Goal: Transaction & Acquisition: Book appointment/travel/reservation

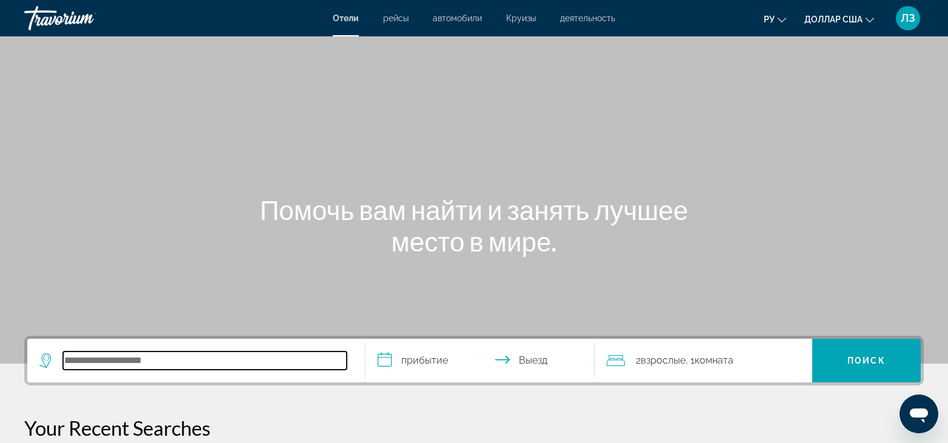
click at [108, 363] on input "Поиск отеля" at bounding box center [205, 360] width 284 height 18
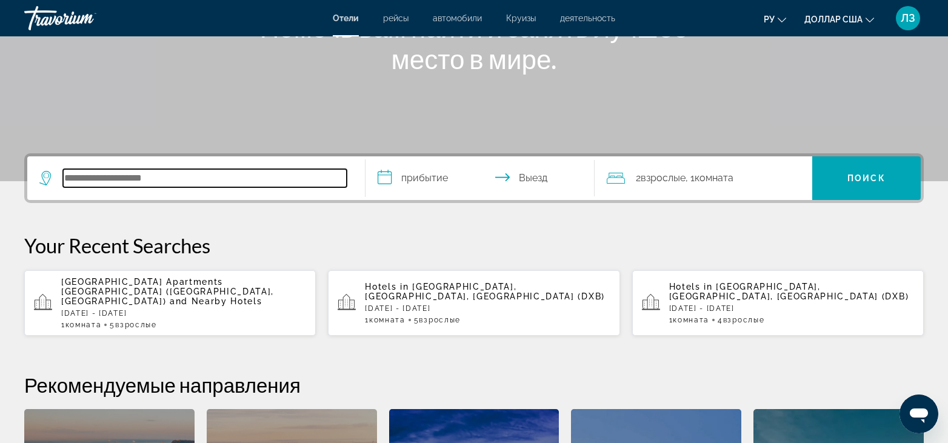
scroll to position [296, 0]
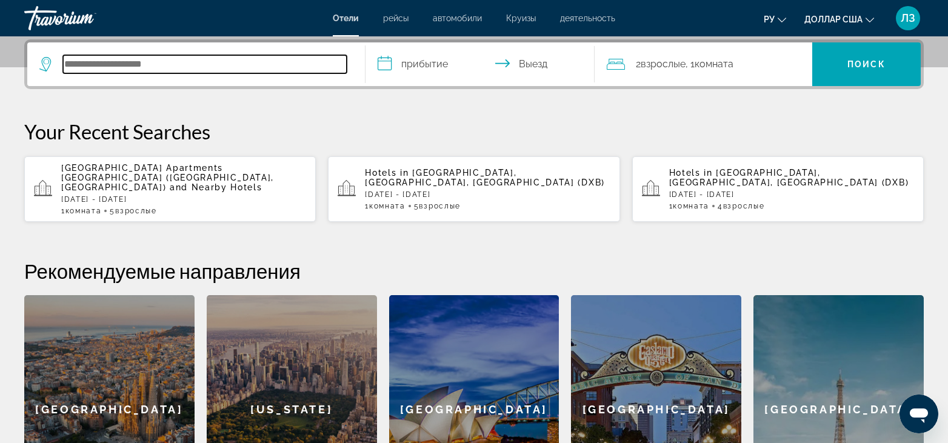
click at [98, 64] on input "Поиск отеля" at bounding box center [205, 64] width 284 height 18
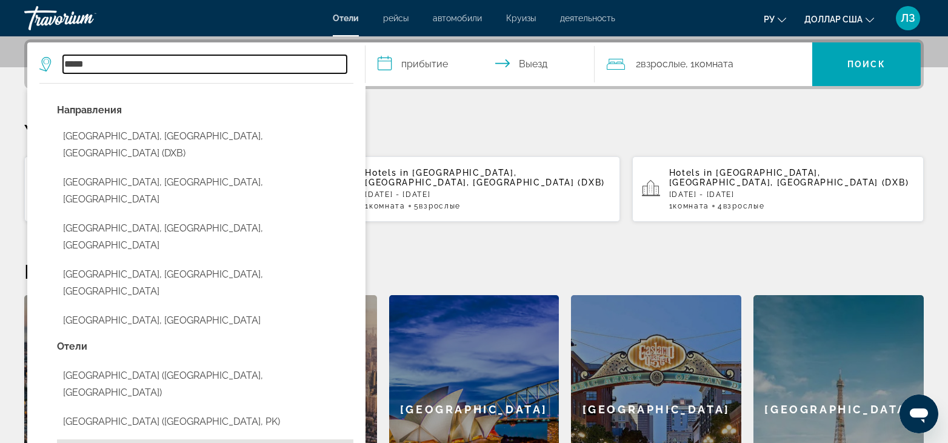
scroll to position [357, 0]
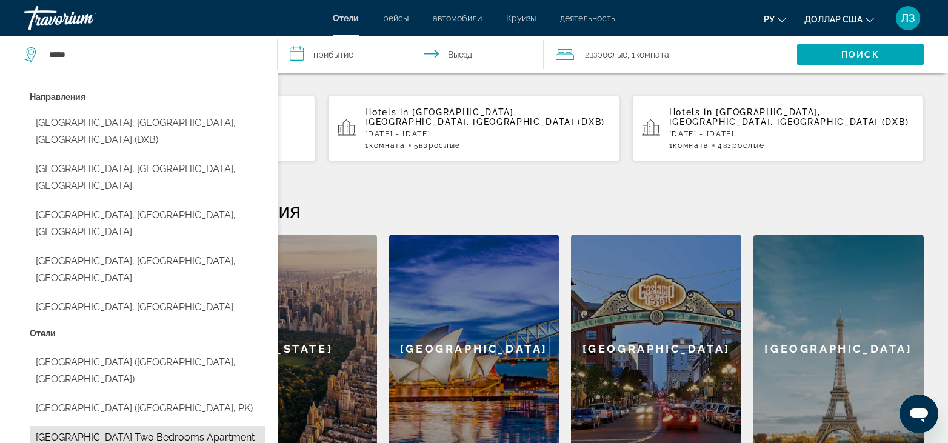
type input "**********"
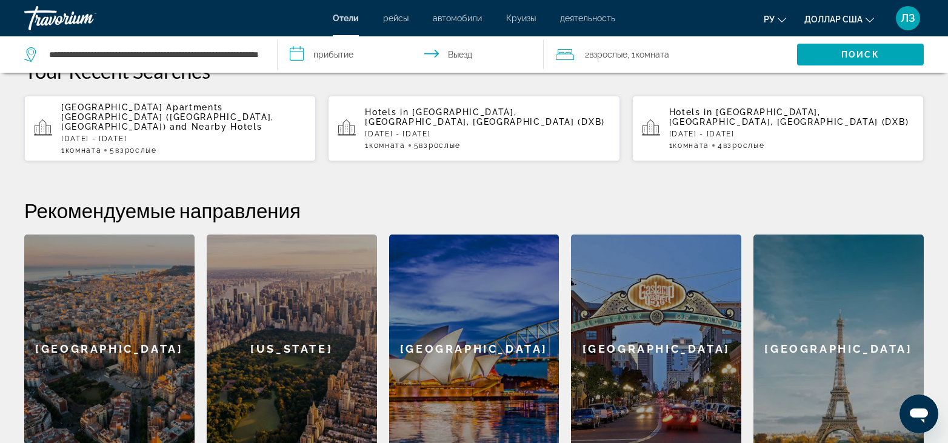
click at [351, 56] on input "**********" at bounding box center [412, 56] width 270 height 40
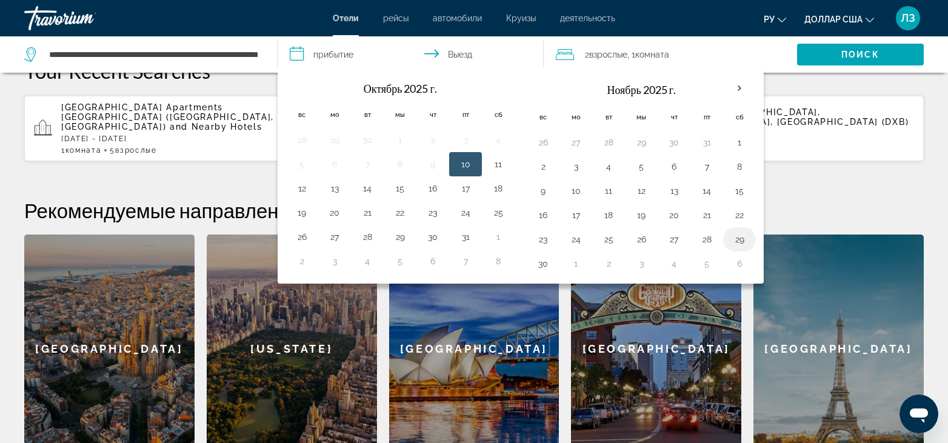
click at [738, 241] on button "29" at bounding box center [738, 239] width 19 height 17
click at [465, 55] on input "**********" at bounding box center [412, 56] width 270 height 40
click at [330, 55] on input "**********" at bounding box center [412, 56] width 270 height 40
click at [655, 54] on font "Комната" at bounding box center [652, 55] width 34 height 10
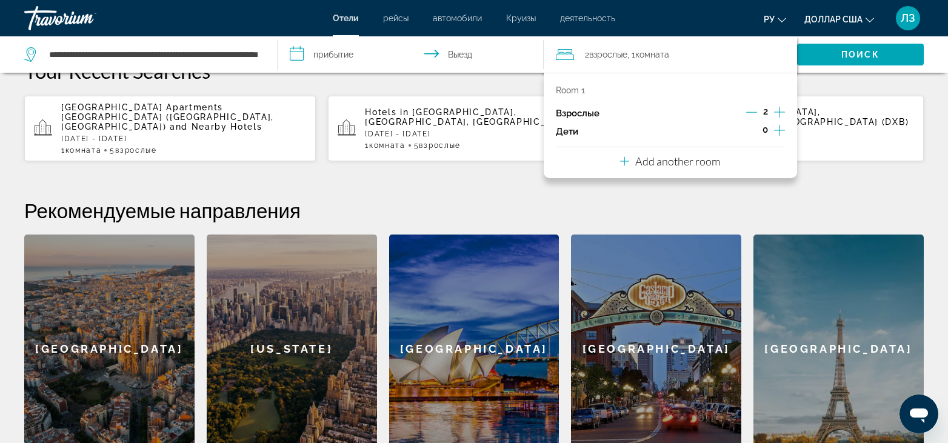
click at [776, 111] on icon "Increment adults" at bounding box center [779, 112] width 11 height 15
click at [836, 53] on span "Поиск" at bounding box center [860, 54] width 127 height 29
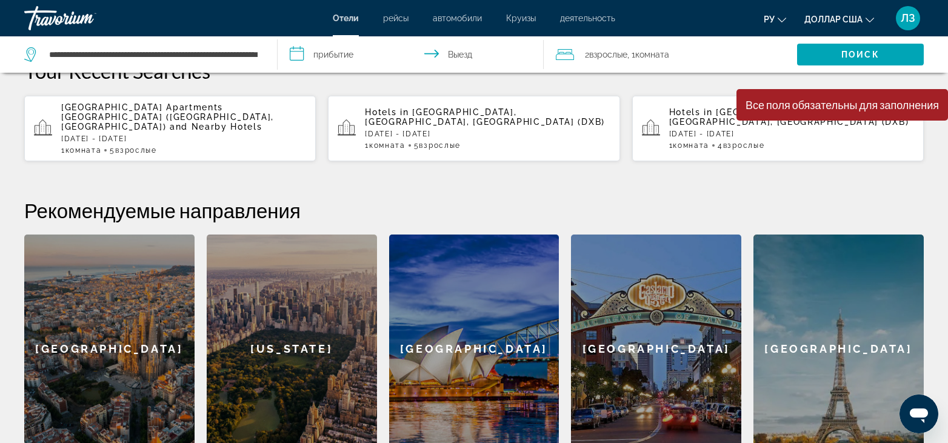
click at [320, 54] on input "**********" at bounding box center [412, 56] width 270 height 40
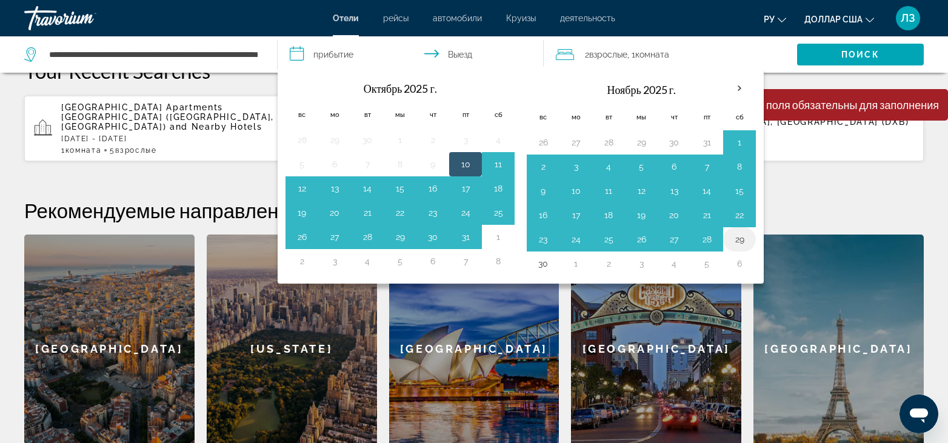
click at [735, 239] on button "29" at bounding box center [738, 239] width 19 height 17
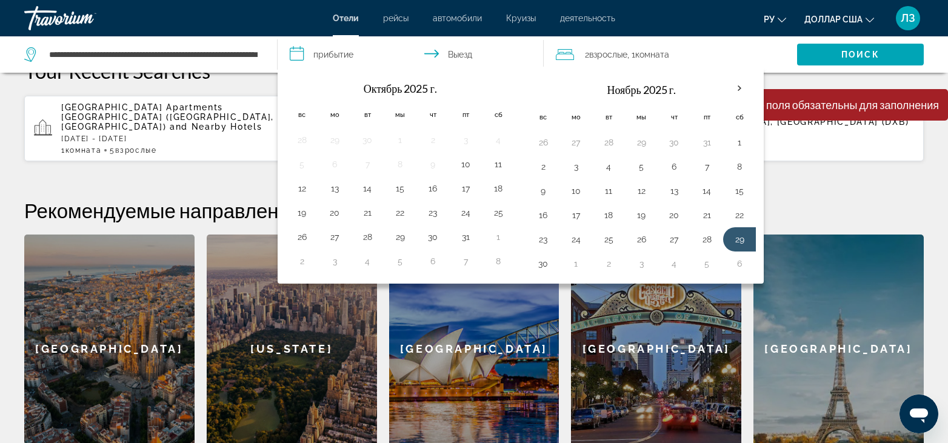
click at [470, 54] on input "**********" at bounding box center [412, 56] width 270 height 40
click at [427, 54] on input "**********" at bounding box center [412, 56] width 270 height 40
click at [742, 244] on button "29" at bounding box center [738, 239] width 19 height 17
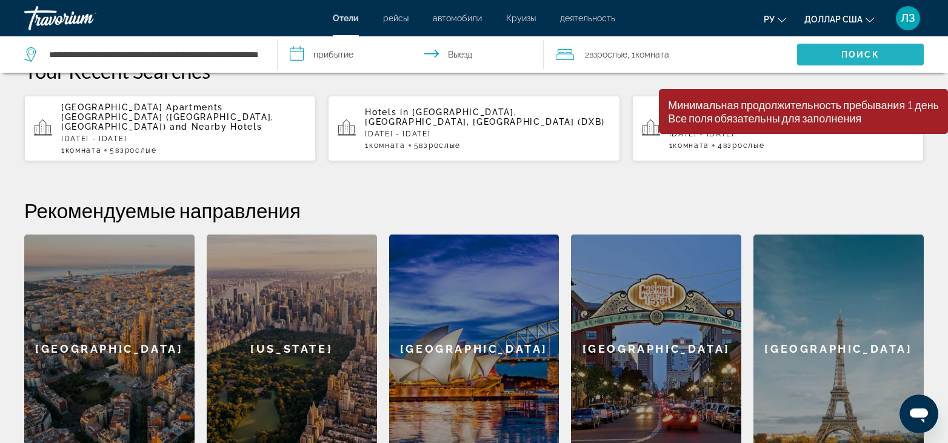
click at [862, 53] on font "Поиск" at bounding box center [860, 55] width 38 height 10
click at [836, 55] on span "Поиск" at bounding box center [860, 54] width 127 height 29
click at [703, 58] on div "2 Взрослые Взрослый , 1 Комната номера" at bounding box center [676, 54] width 241 height 17
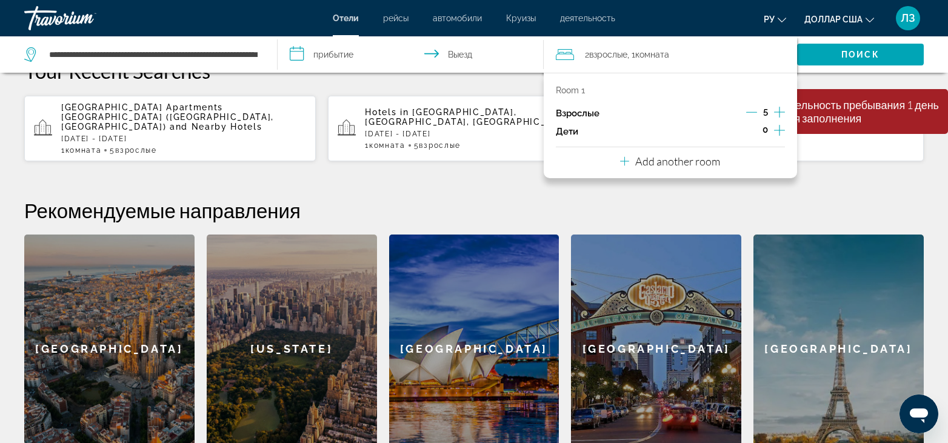
click at [581, 87] on p "Room 1" at bounding box center [570, 90] width 29 height 10
click at [710, 161] on p "Add another room" at bounding box center [677, 160] width 85 height 13
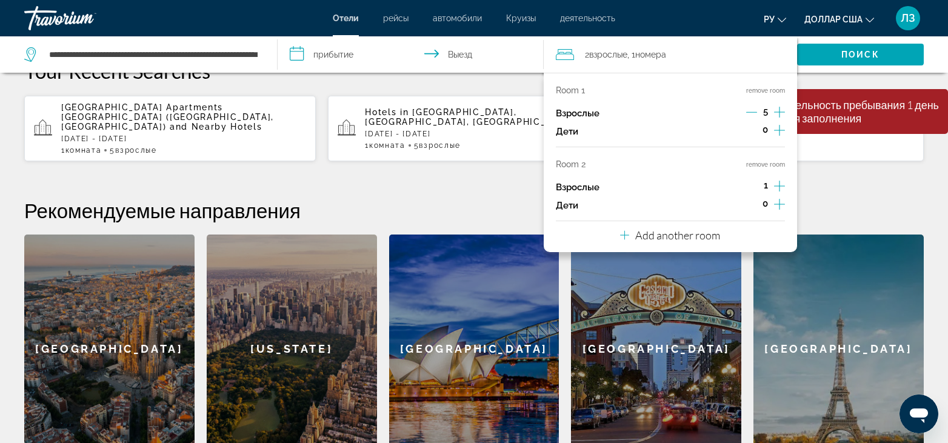
click at [756, 111] on icon "Decrement adults" at bounding box center [751, 112] width 11 height 11
click at [755, 112] on icon "Decrement adults" at bounding box center [751, 112] width 11 height 1
click at [780, 185] on icon "Increment adults" at bounding box center [779, 186] width 11 height 15
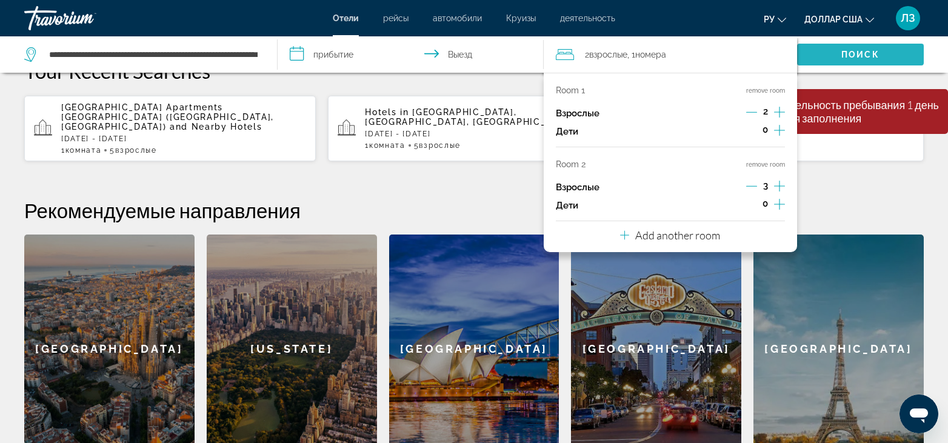
click at [835, 55] on span "Поиск" at bounding box center [860, 54] width 127 height 29
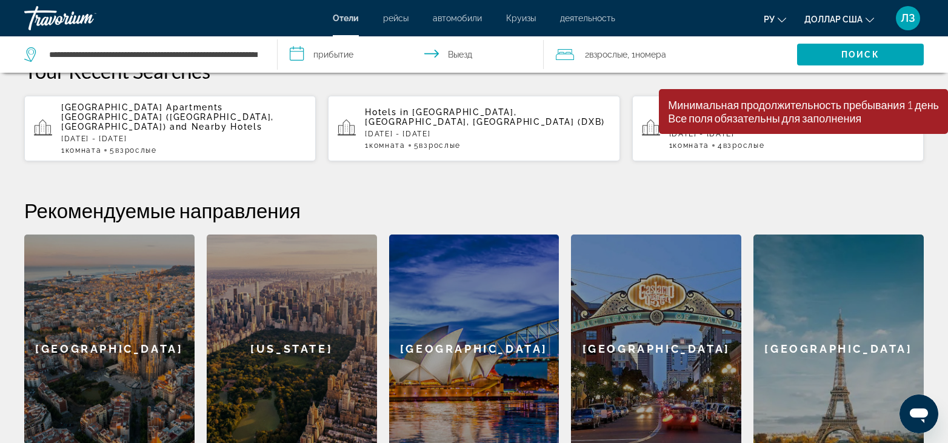
click at [472, 53] on input "**********" at bounding box center [412, 56] width 270 height 40
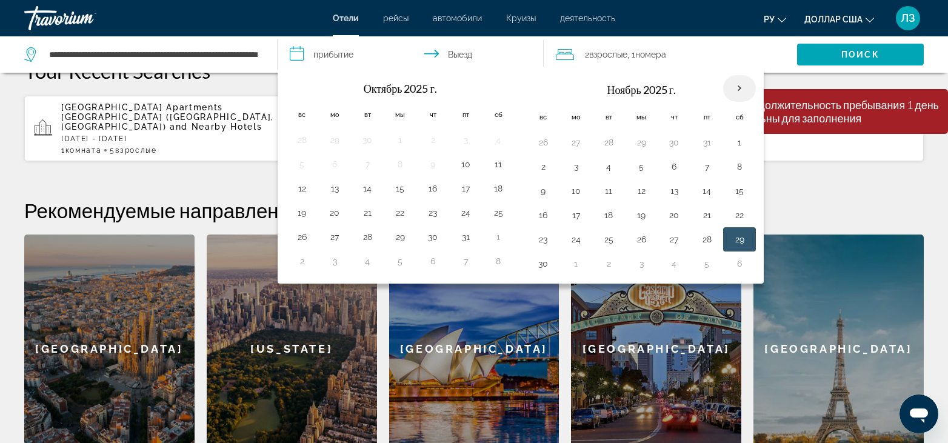
click at [742, 90] on th "В следующем месяце" at bounding box center [739, 88] width 33 height 27
click at [740, 85] on th "В следующем месяце" at bounding box center [739, 88] width 33 height 27
click at [469, 56] on input "**********" at bounding box center [412, 56] width 270 height 40
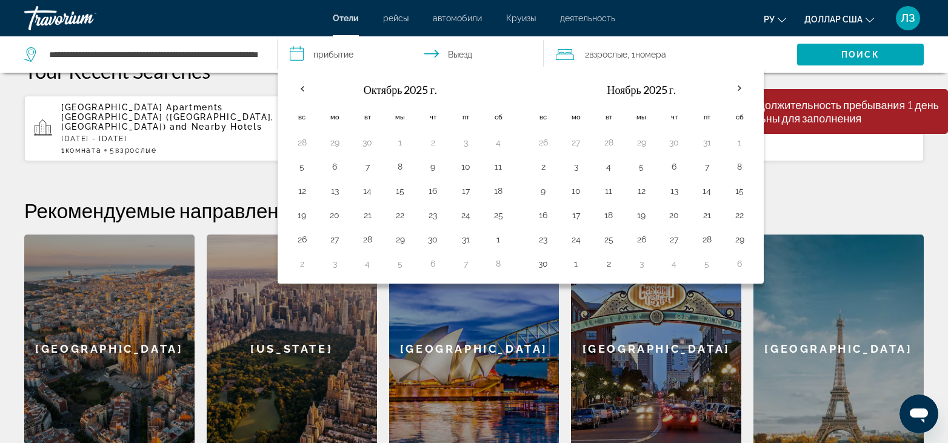
click at [689, 57] on div "2 Взрослые Взрослый , 1 Комната номера" at bounding box center [676, 54] width 241 height 17
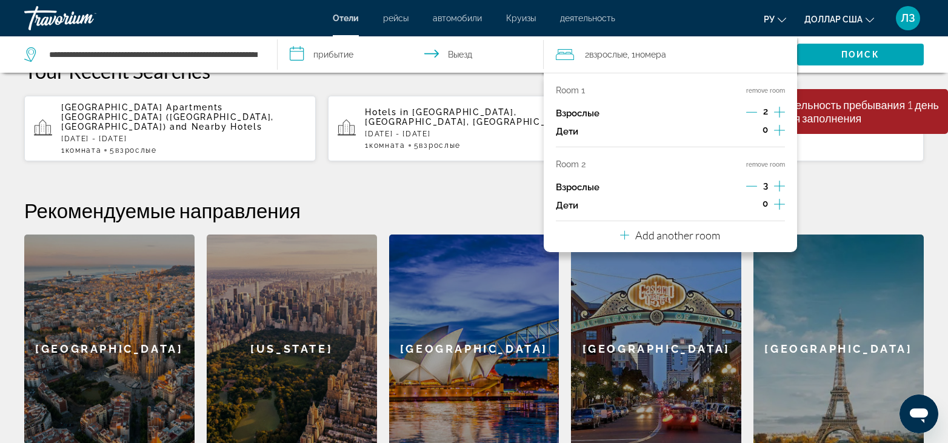
click at [831, 75] on p "Your Recent Searches" at bounding box center [473, 71] width 899 height 24
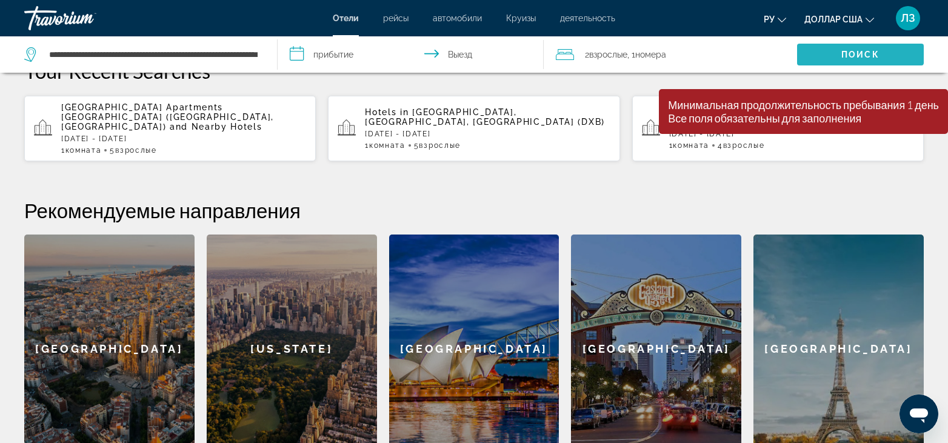
click at [832, 55] on span "Поиск" at bounding box center [860, 54] width 127 height 29
click at [929, 154] on div "**********" at bounding box center [474, 221] width 948 height 485
click at [661, 51] on font "номера" at bounding box center [650, 55] width 31 height 10
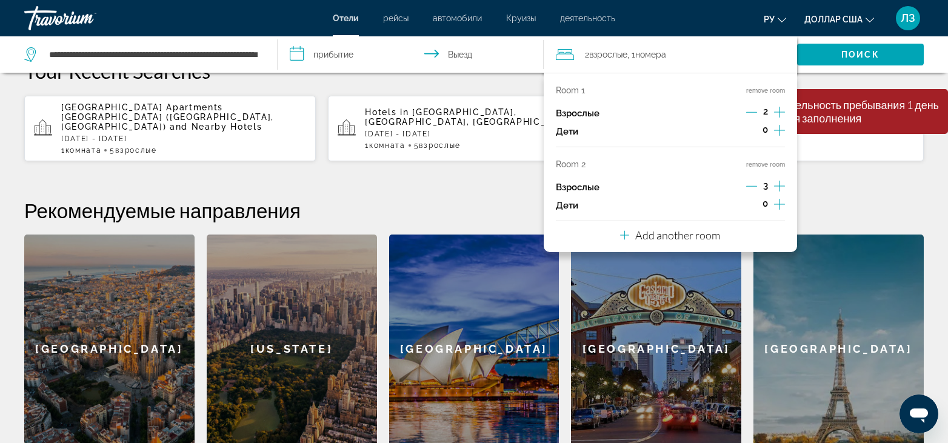
click at [570, 89] on p "Room 1" at bounding box center [570, 90] width 29 height 10
click at [764, 164] on button "remove room" at bounding box center [765, 165] width 39 height 8
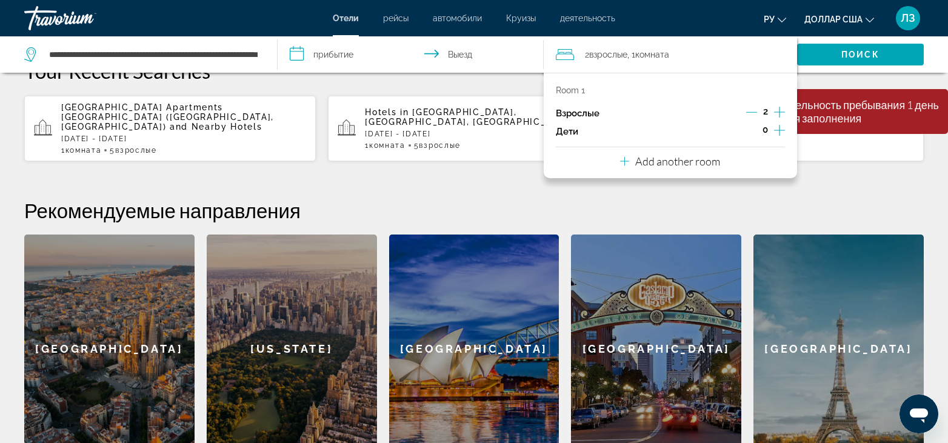
click at [733, 160] on div "Room 1 Взрослые 2 Дети 0 Add another room" at bounding box center [669, 125] width 253 height 105
click at [708, 160] on p "Add another room" at bounding box center [677, 160] width 85 height 13
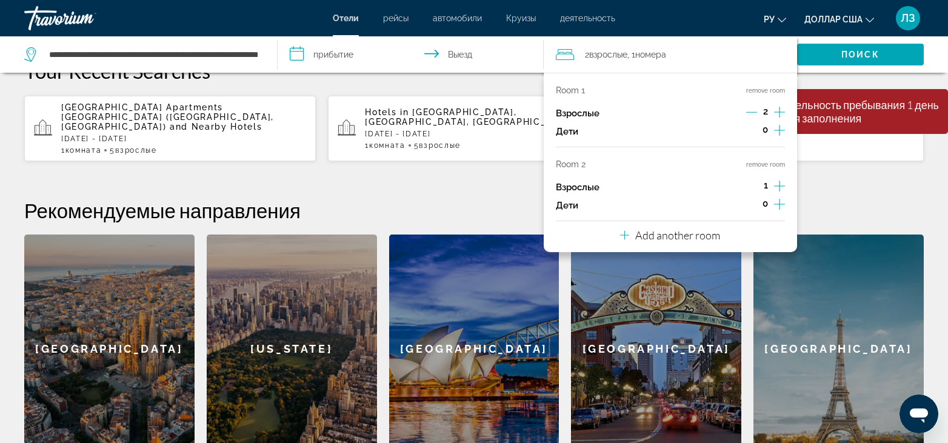
click at [777, 185] on icon "Increment adults" at bounding box center [779, 186] width 11 height 15
click at [715, 239] on p "Add another room" at bounding box center [677, 234] width 85 height 13
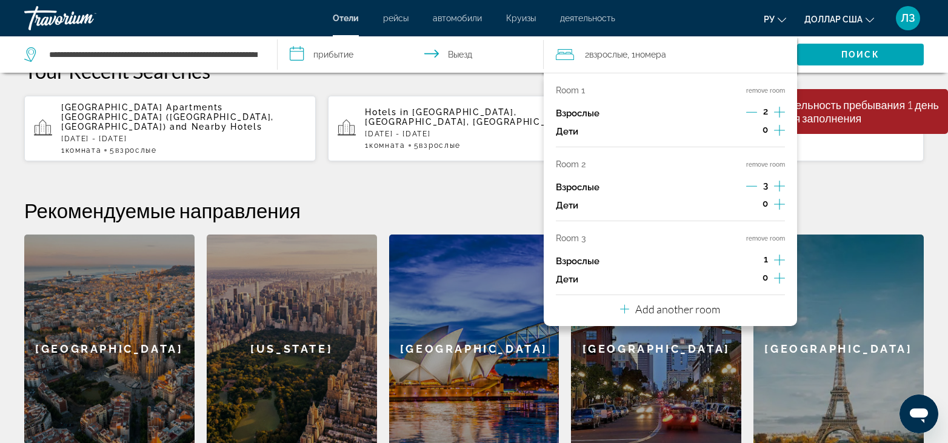
click at [884, 178] on div "**********" at bounding box center [474, 221] width 948 height 485
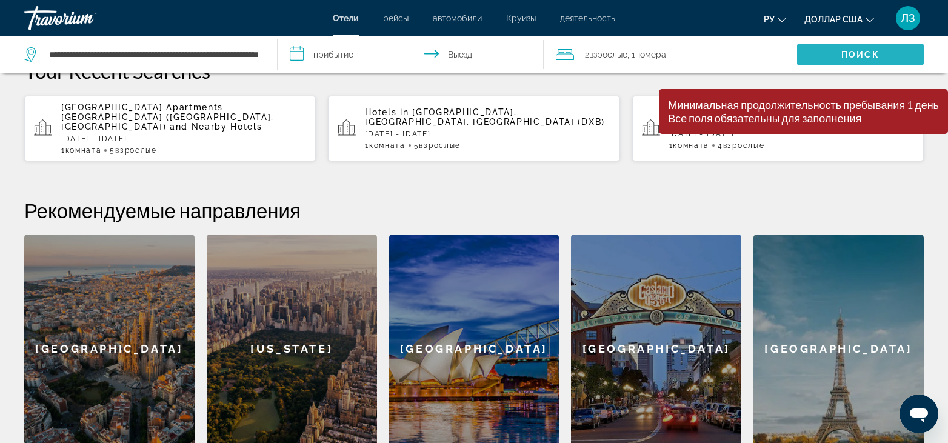
click at [846, 51] on font "Поиск" at bounding box center [860, 55] width 38 height 10
click at [350, 19] on font "Отели" at bounding box center [346, 18] width 26 height 10
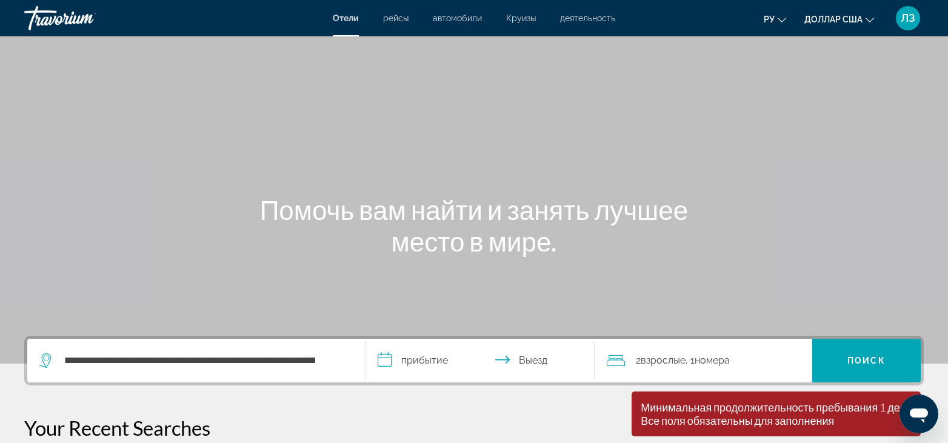
click at [428, 362] on input "**********" at bounding box center [482, 362] width 234 height 47
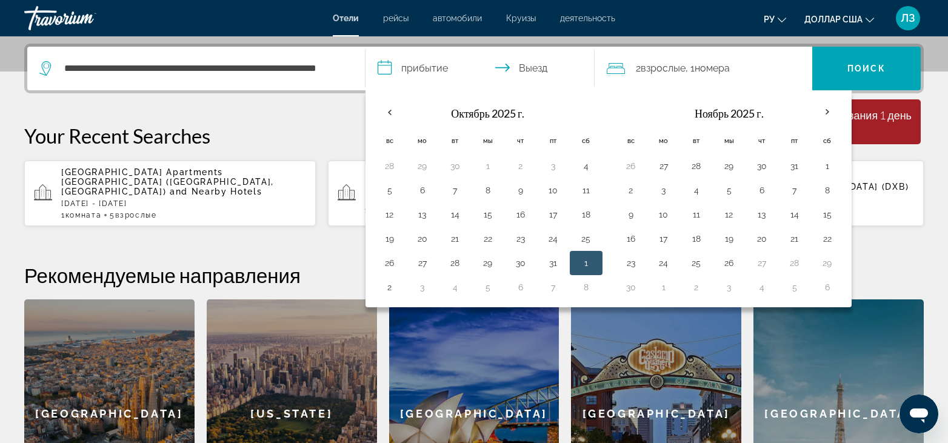
scroll to position [296, 0]
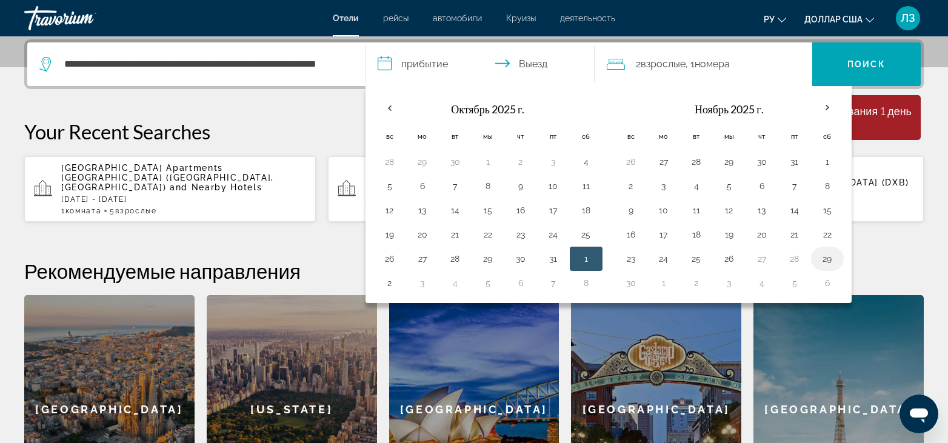
click at [823, 260] on button "29" at bounding box center [826, 258] width 19 height 17
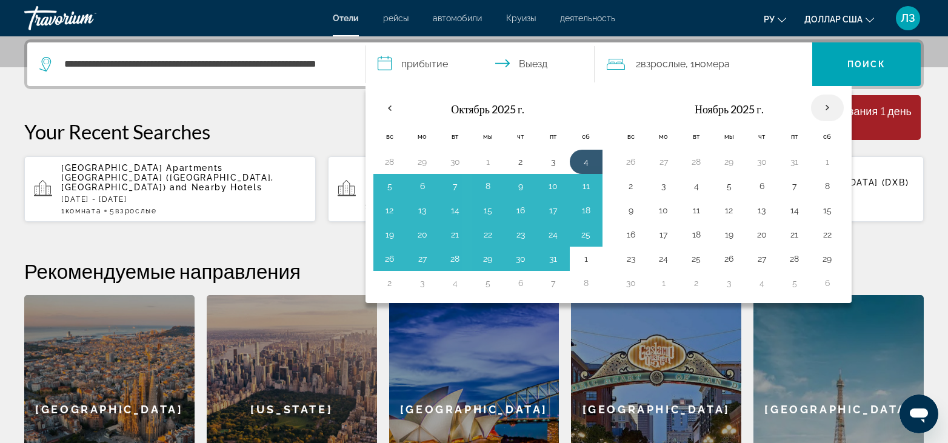
click at [822, 107] on th "В следующем месяце" at bounding box center [827, 108] width 33 height 27
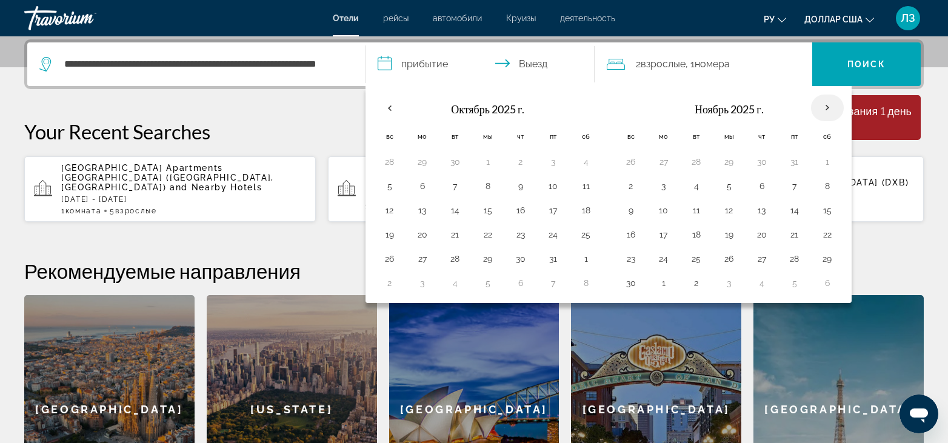
click at [825, 107] on th "В следующем месяце" at bounding box center [827, 108] width 33 height 27
click at [389, 108] on th "Previous month" at bounding box center [389, 108] width 33 height 27
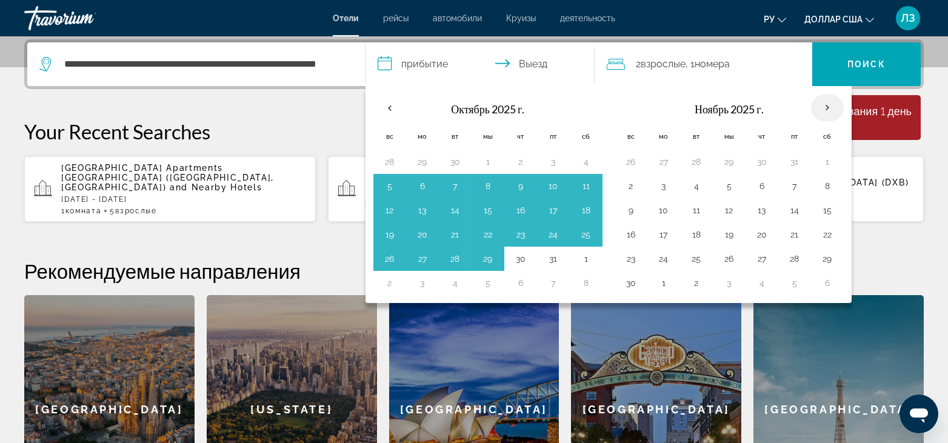
click at [829, 107] on th "В следующем месяце" at bounding box center [827, 108] width 33 height 27
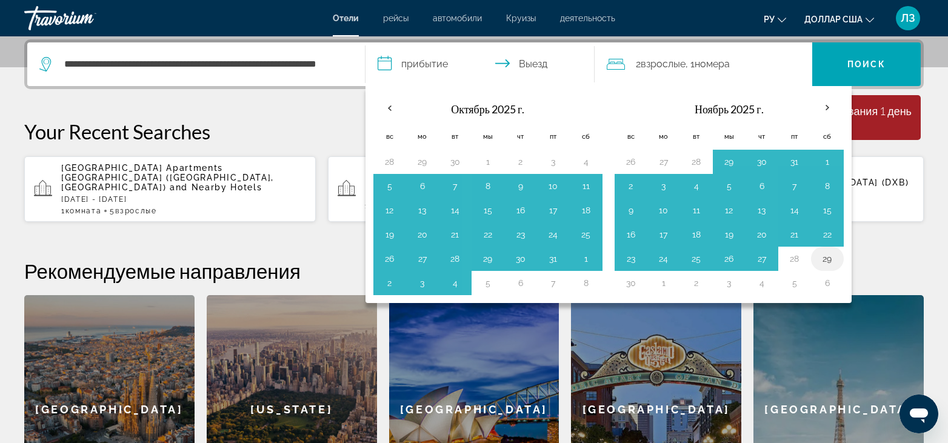
click at [829, 259] on button "29" at bounding box center [826, 258] width 19 height 17
type input "**********"
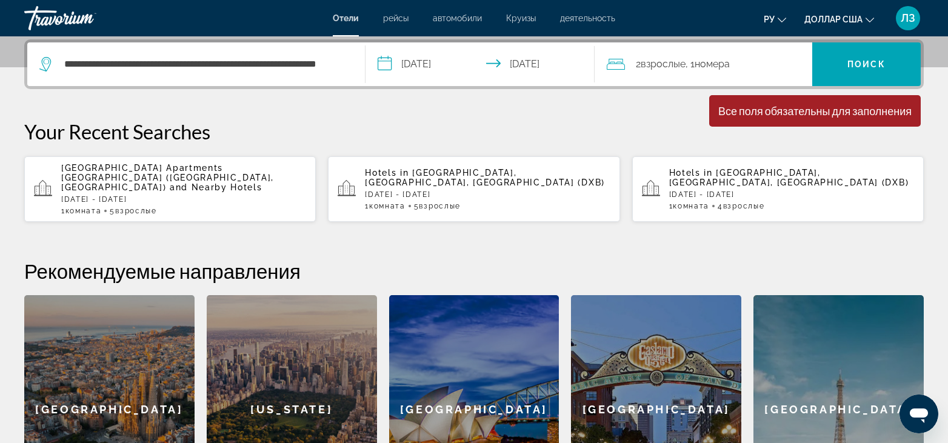
click at [176, 169] on span "[GEOGRAPHIC_DATA] Apartments [GEOGRAPHIC_DATA] ([GEOGRAPHIC_DATA], [GEOGRAPHIC_…" at bounding box center [167, 177] width 213 height 29
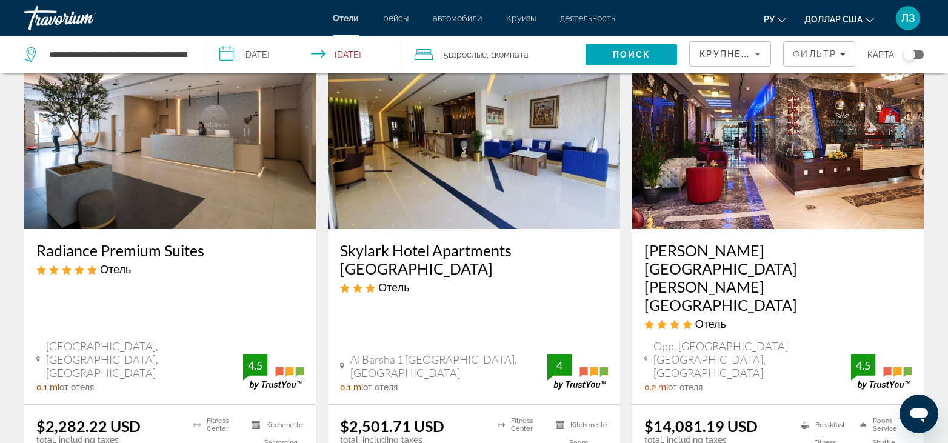
scroll to position [666, 0]
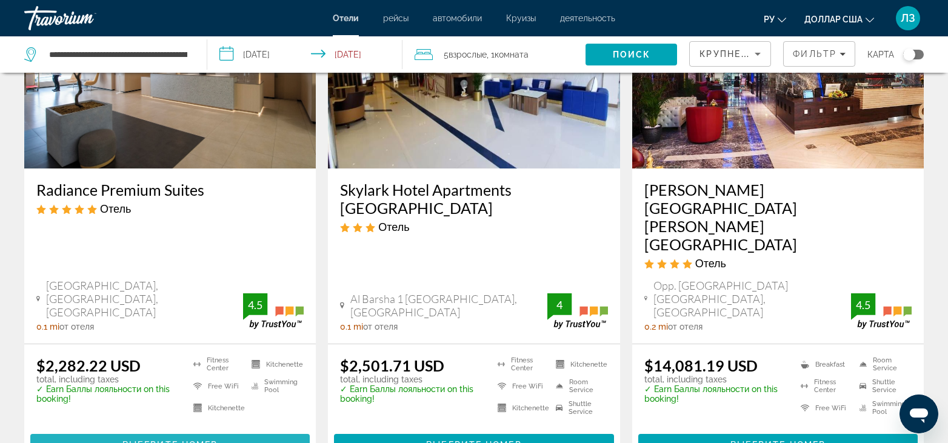
click at [104, 430] on span "Основное содержание" at bounding box center [169, 444] width 279 height 29
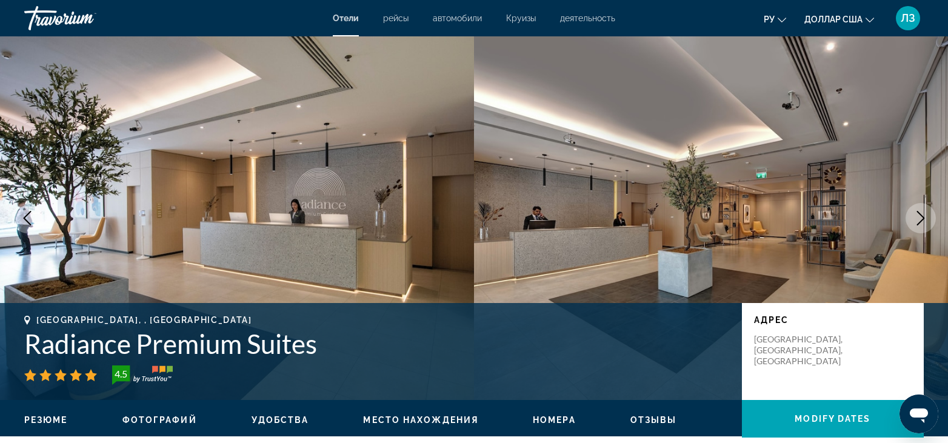
click at [928, 219] on button "Next image" at bounding box center [920, 218] width 30 height 30
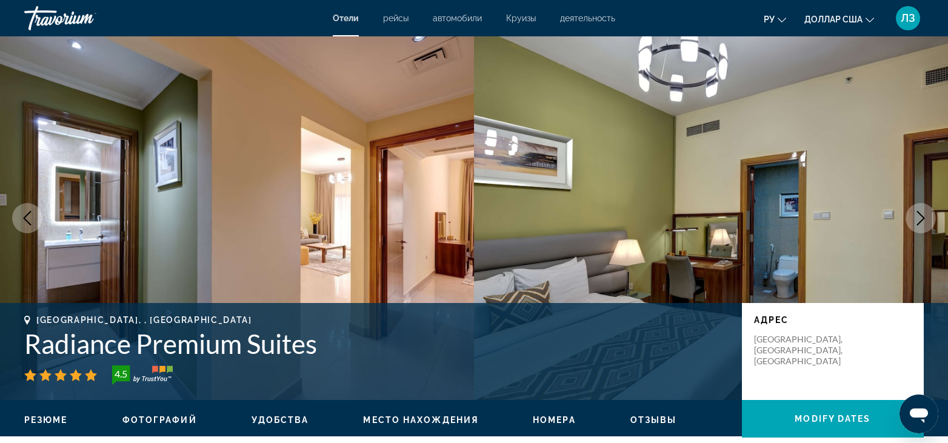
click at [915, 219] on icon "Next image" at bounding box center [920, 218] width 15 height 15
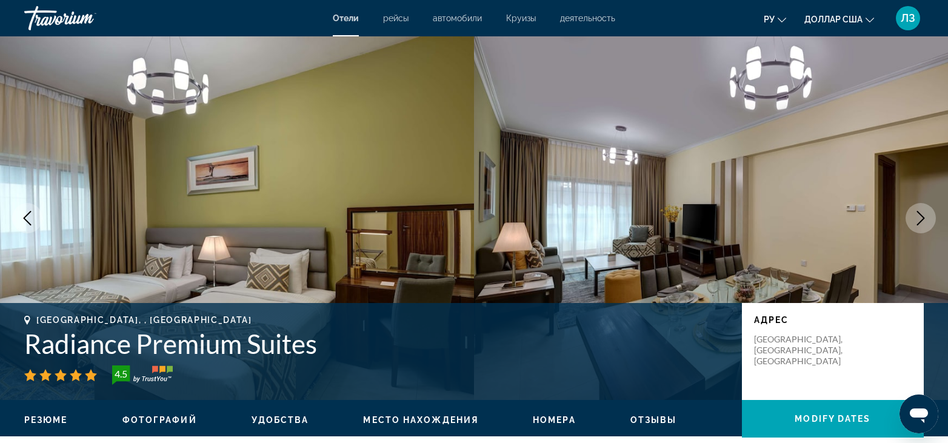
click at [404, 212] on img "Основное содержание" at bounding box center [237, 218] width 474 height 364
click at [440, 196] on img "Основное содержание" at bounding box center [237, 218] width 474 height 364
click at [922, 218] on icon "Next image" at bounding box center [920, 218] width 15 height 15
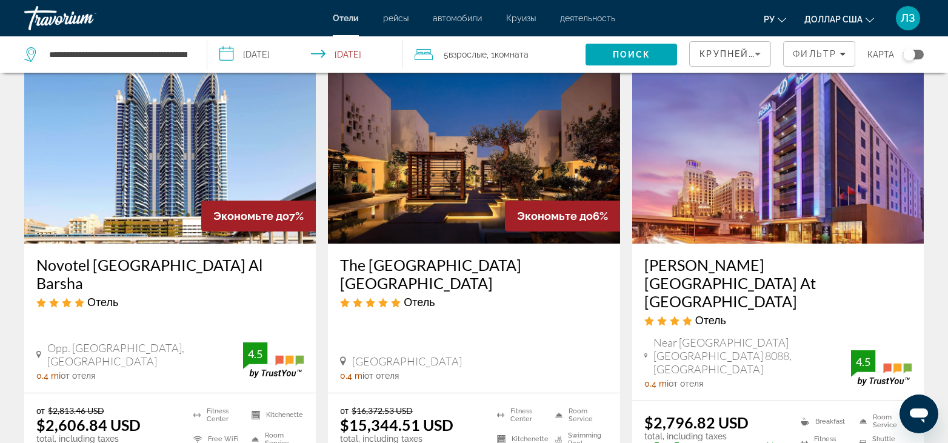
scroll to position [1723, 0]
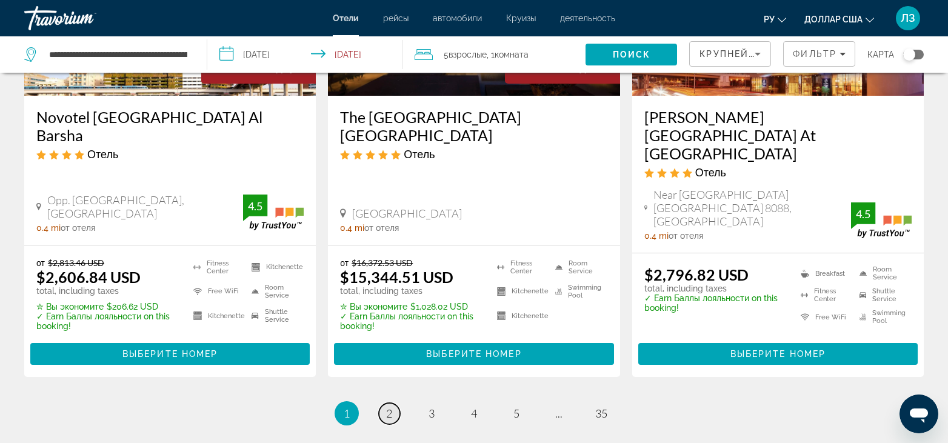
click at [390, 407] on span "2" at bounding box center [389, 413] width 6 height 13
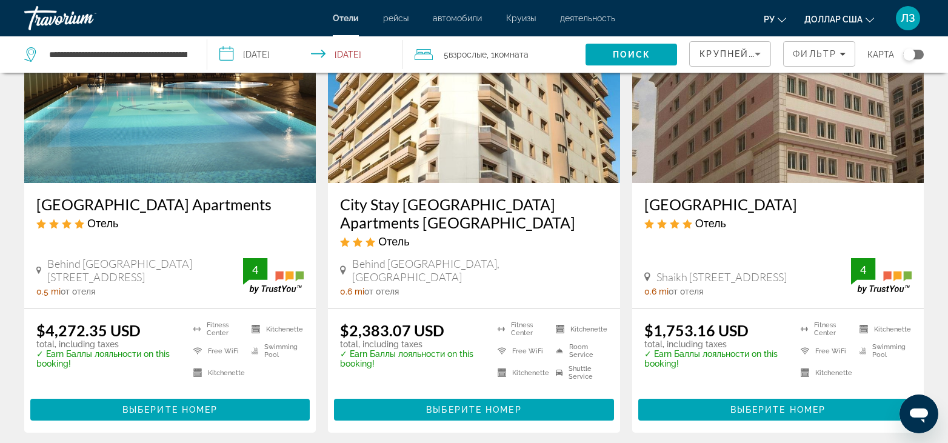
scroll to position [606, 0]
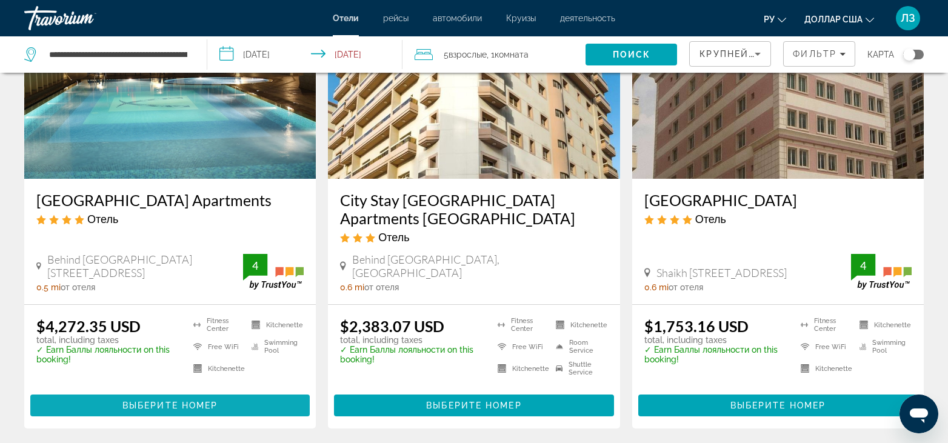
click at [218, 400] on span "Выберите номер" at bounding box center [169, 405] width 95 height 10
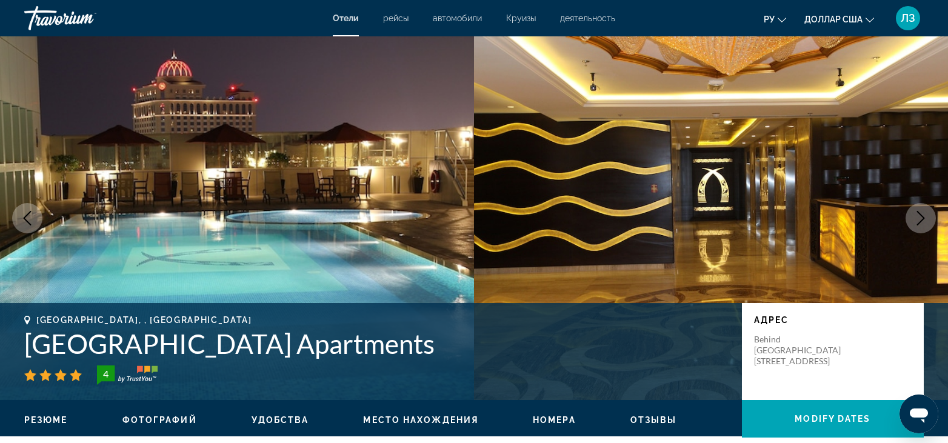
click at [377, 190] on img "Основное содержание" at bounding box center [237, 218] width 474 height 364
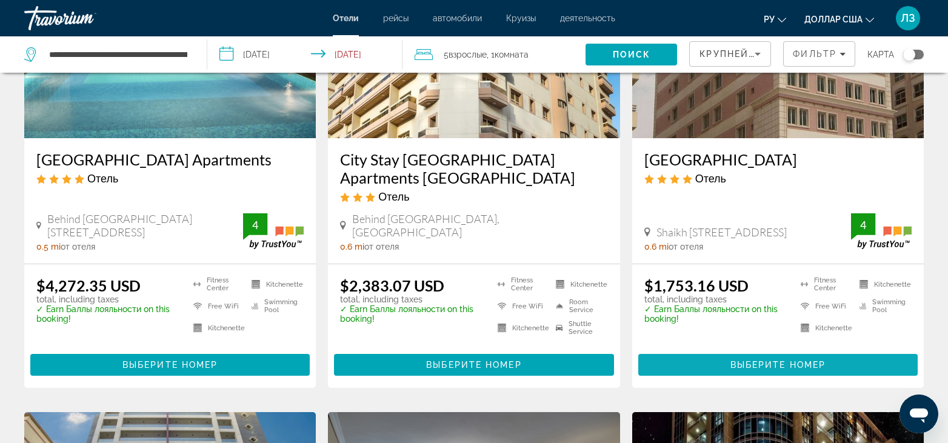
scroll to position [666, 0]
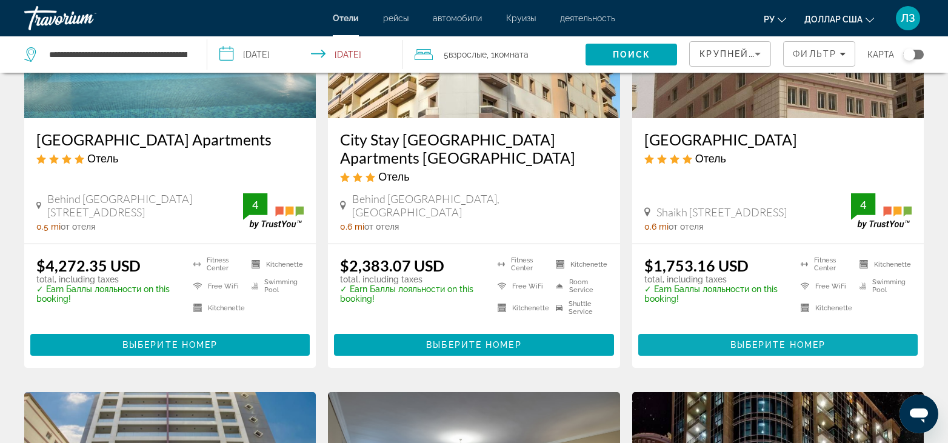
click at [792, 340] on span "Выберите номер" at bounding box center [777, 345] width 95 height 10
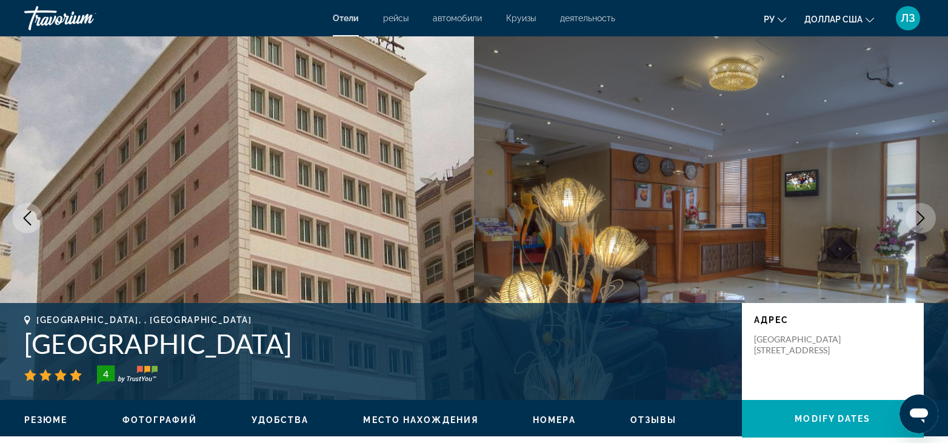
click at [923, 219] on icon "Next image" at bounding box center [920, 218] width 15 height 15
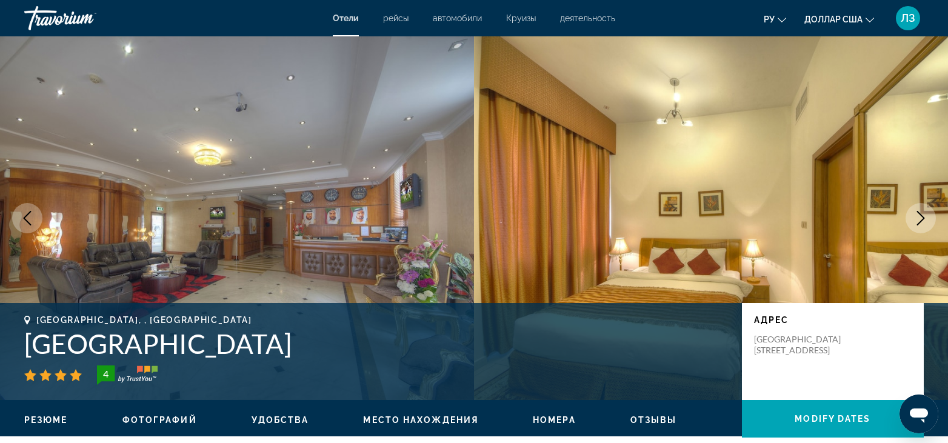
click at [917, 225] on icon "Next image" at bounding box center [921, 218] width 8 height 15
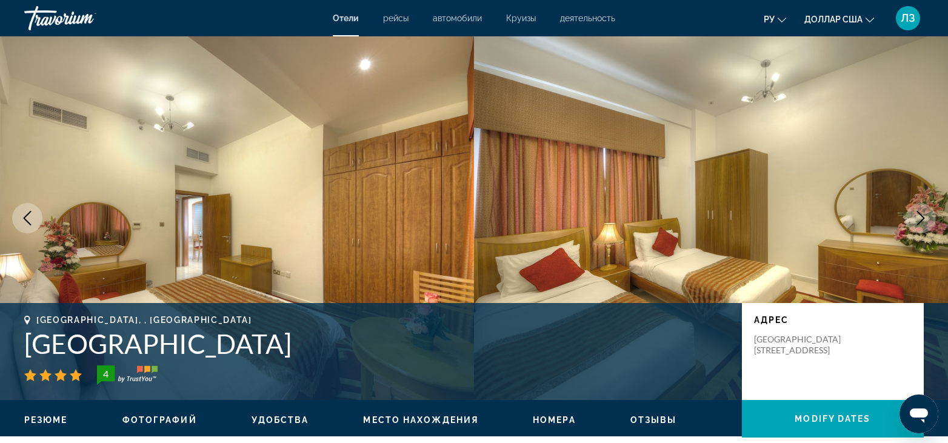
click at [917, 225] on icon "Next image" at bounding box center [921, 218] width 8 height 15
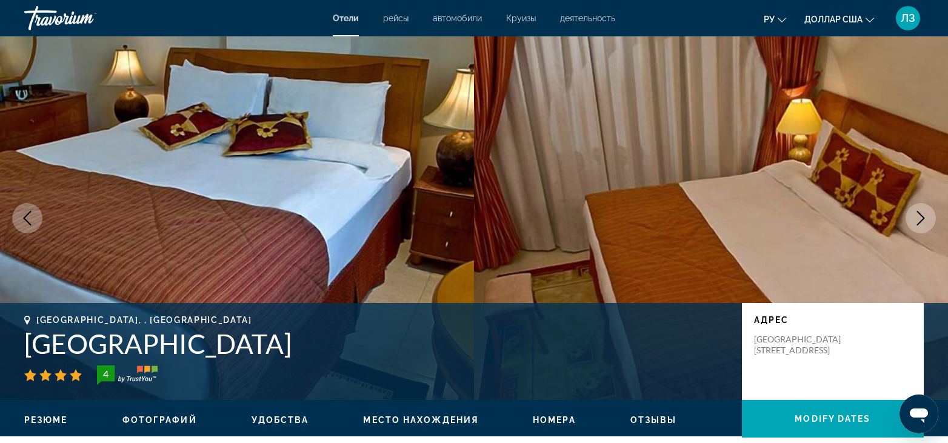
click at [917, 224] on icon "Next image" at bounding box center [921, 218] width 8 height 15
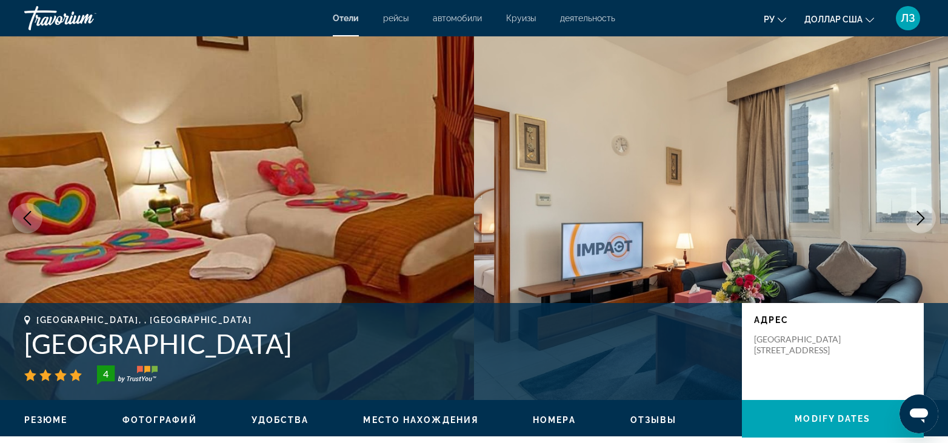
click at [917, 224] on icon "Next image" at bounding box center [921, 218] width 8 height 15
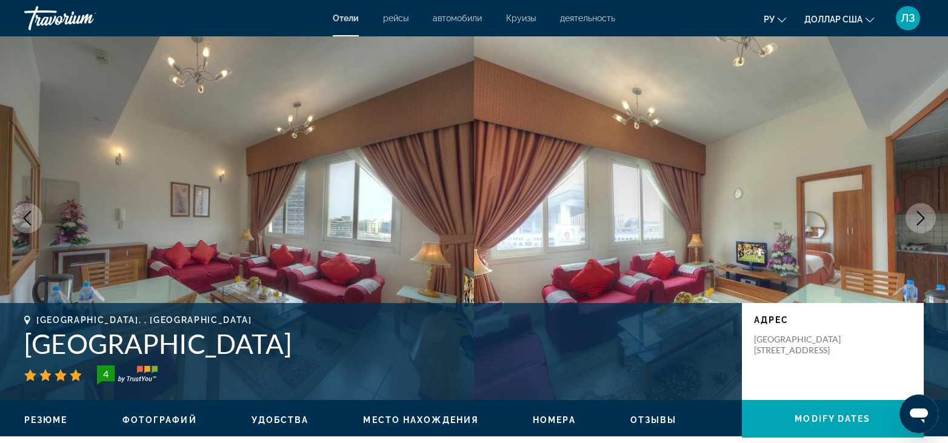
click at [917, 224] on icon "Next image" at bounding box center [921, 218] width 8 height 15
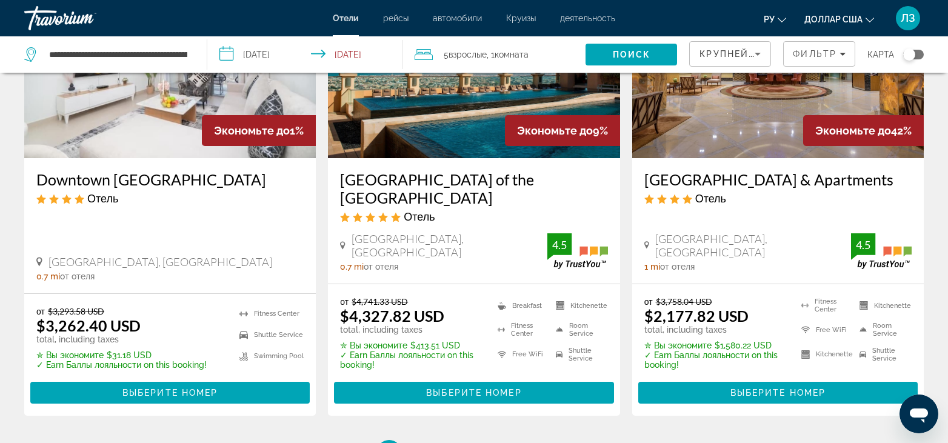
scroll to position [1696, 0]
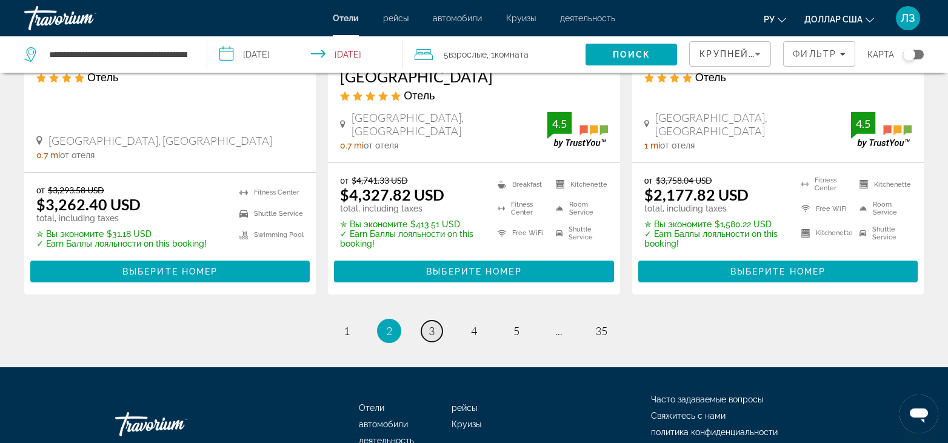
click at [427, 321] on link "page 3" at bounding box center [431, 331] width 21 height 21
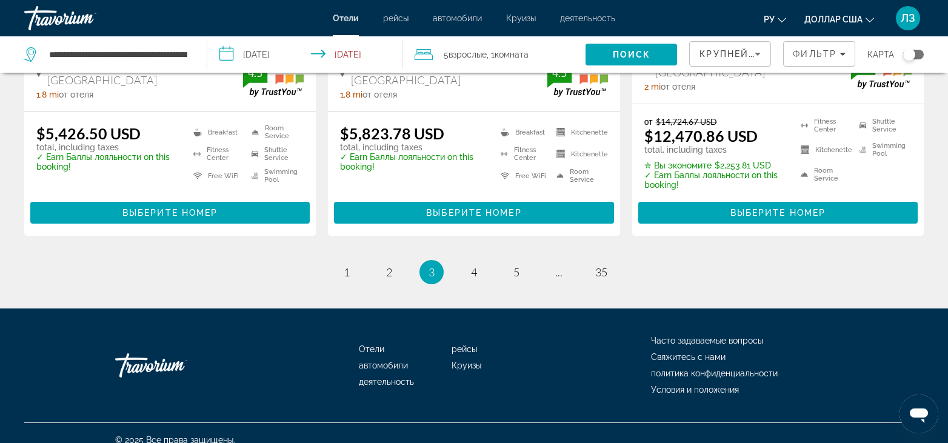
scroll to position [1728, 0]
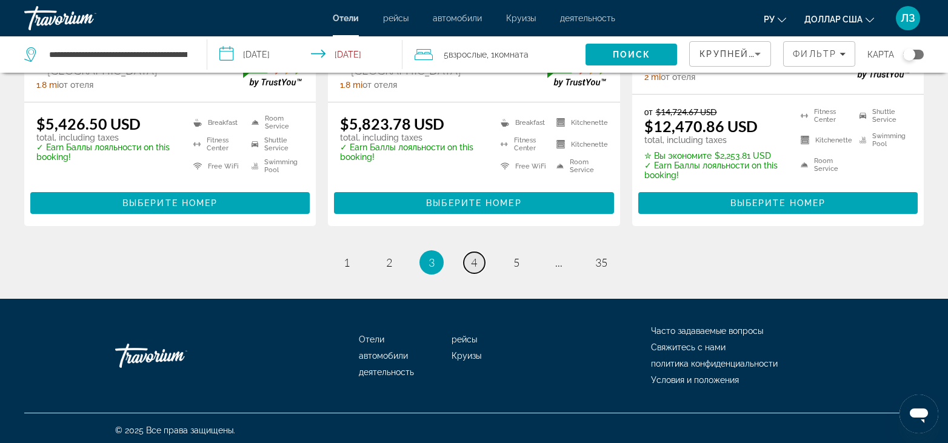
click at [475, 258] on span "4" at bounding box center [474, 262] width 6 height 13
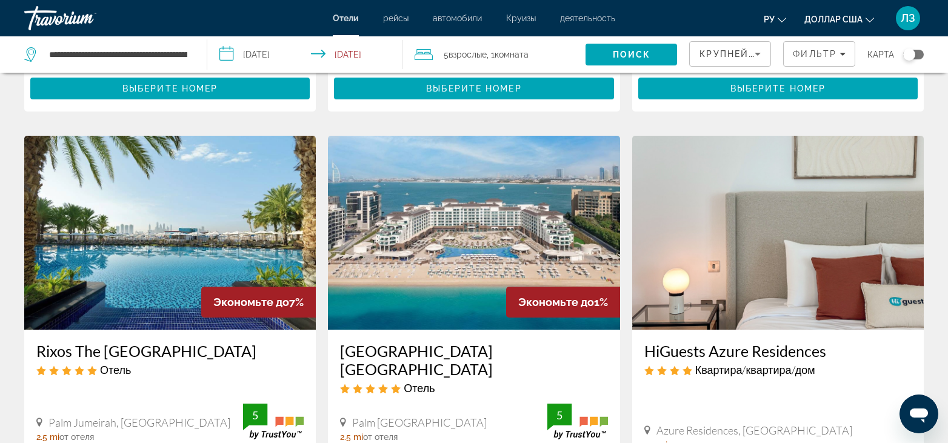
scroll to position [909, 0]
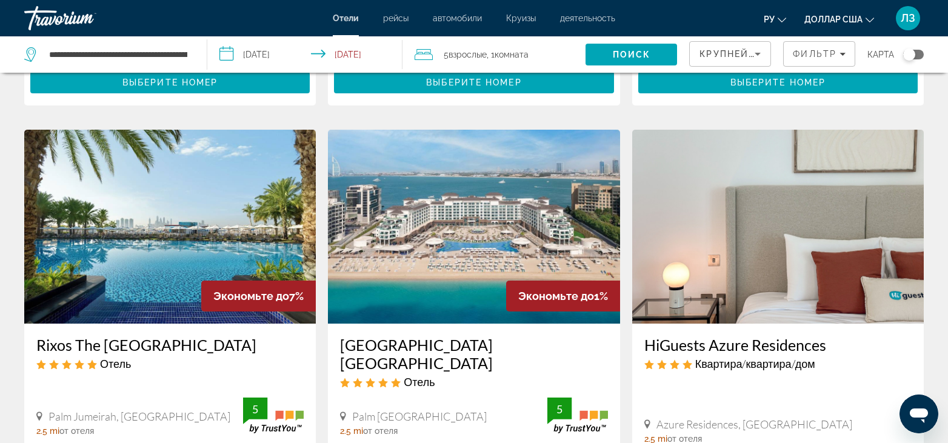
click at [783, 253] on img "Основное содержание" at bounding box center [777, 227] width 291 height 194
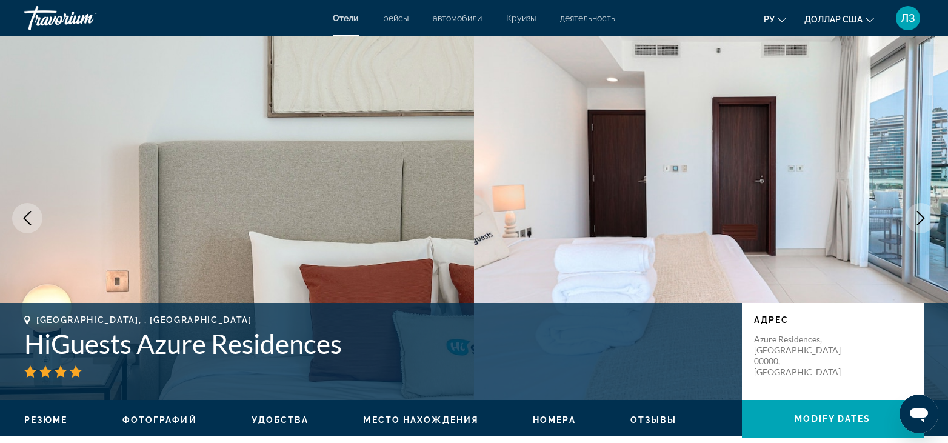
click at [918, 216] on icon "Next image" at bounding box center [920, 218] width 15 height 15
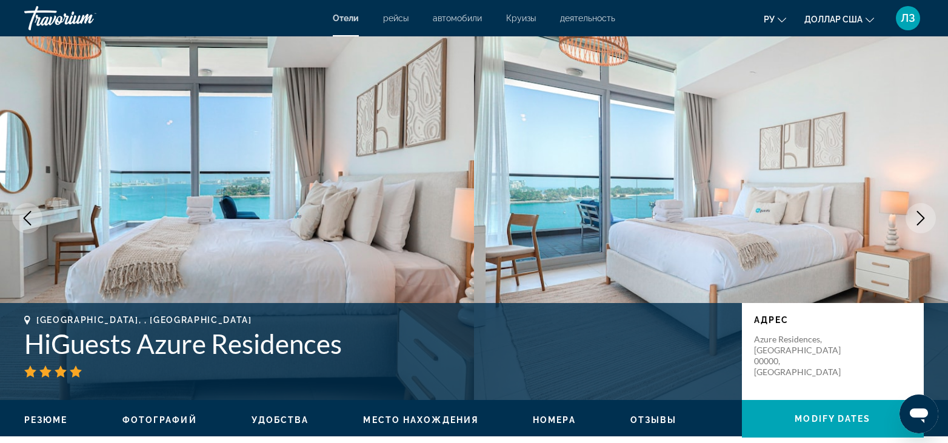
click at [915, 216] on icon "Next image" at bounding box center [920, 218] width 15 height 15
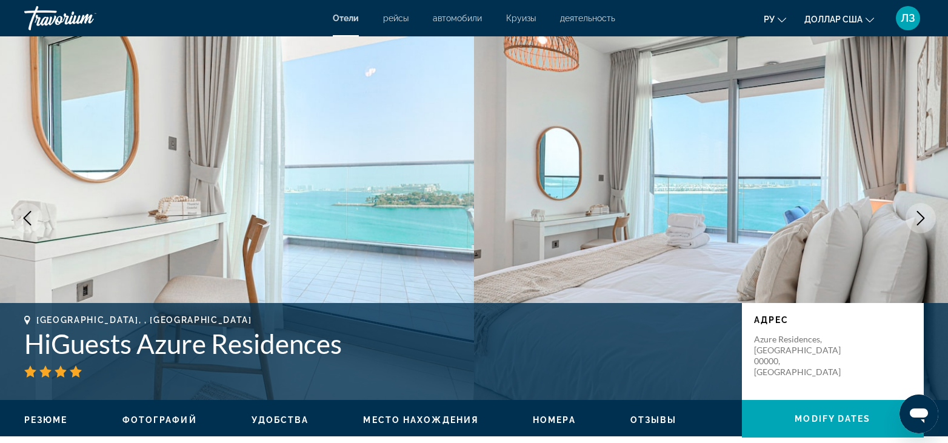
click at [915, 216] on icon "Next image" at bounding box center [920, 218] width 15 height 15
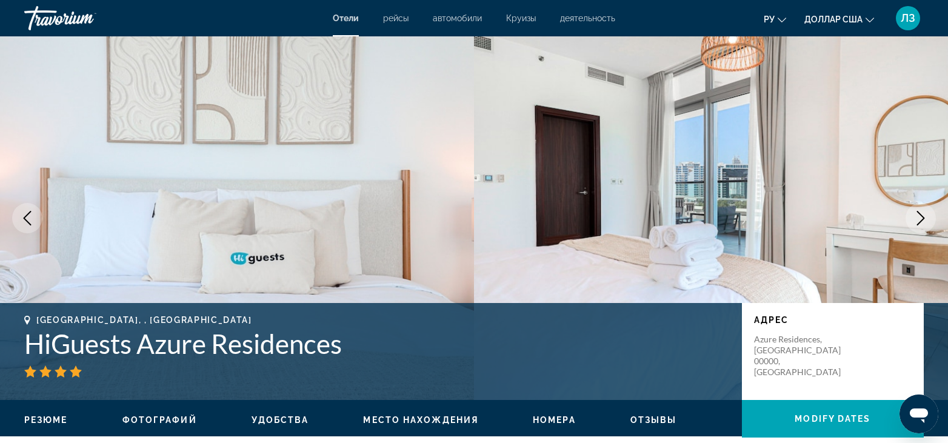
click at [915, 216] on icon "Next image" at bounding box center [920, 218] width 15 height 15
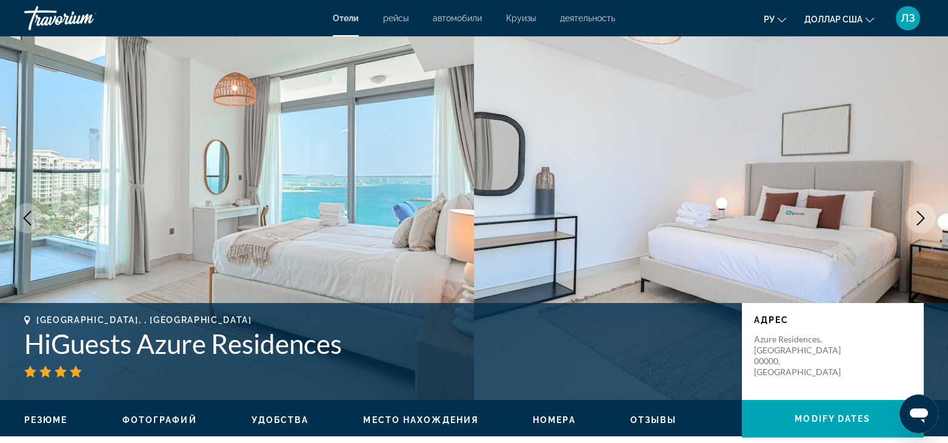
click at [915, 216] on icon "Next image" at bounding box center [920, 218] width 15 height 15
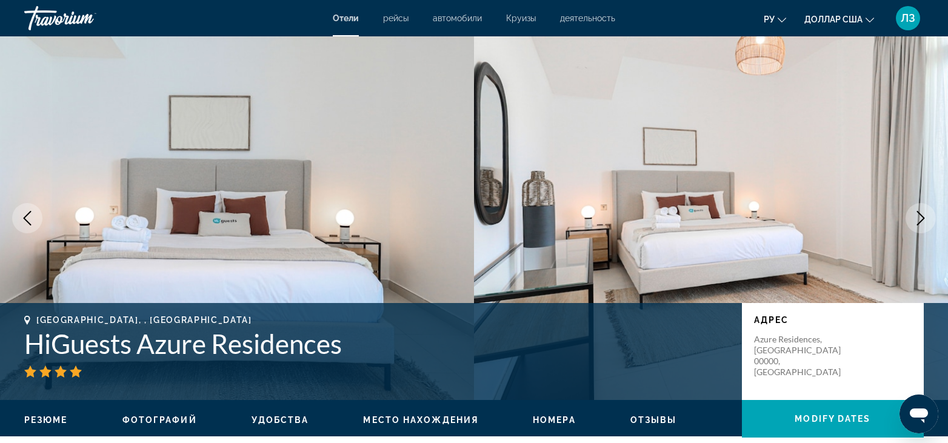
click at [915, 216] on icon "Next image" at bounding box center [920, 218] width 15 height 15
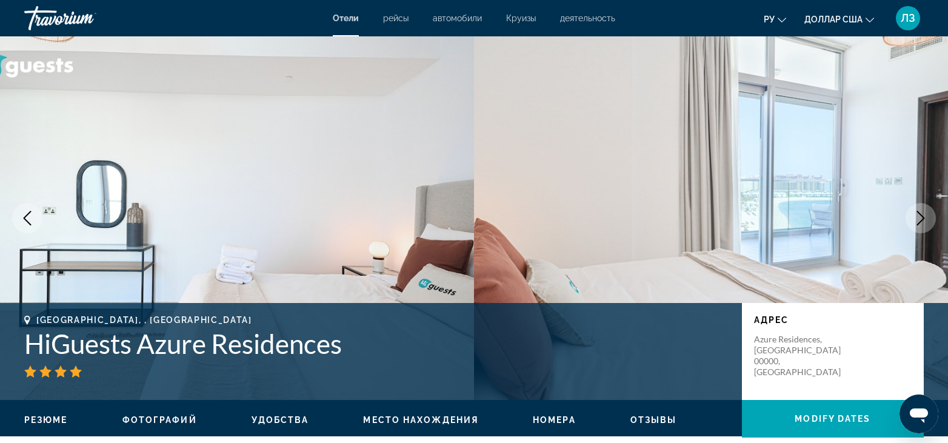
click at [915, 216] on icon "Next image" at bounding box center [920, 218] width 15 height 15
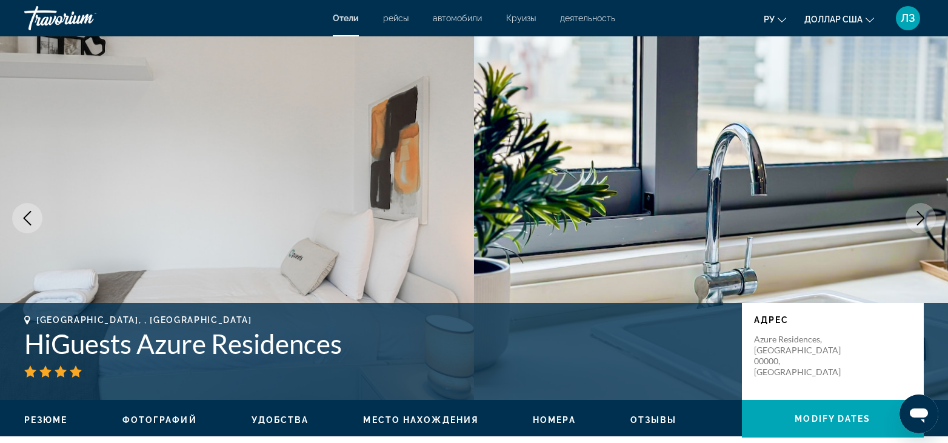
click at [915, 216] on icon "Next image" at bounding box center [920, 218] width 15 height 15
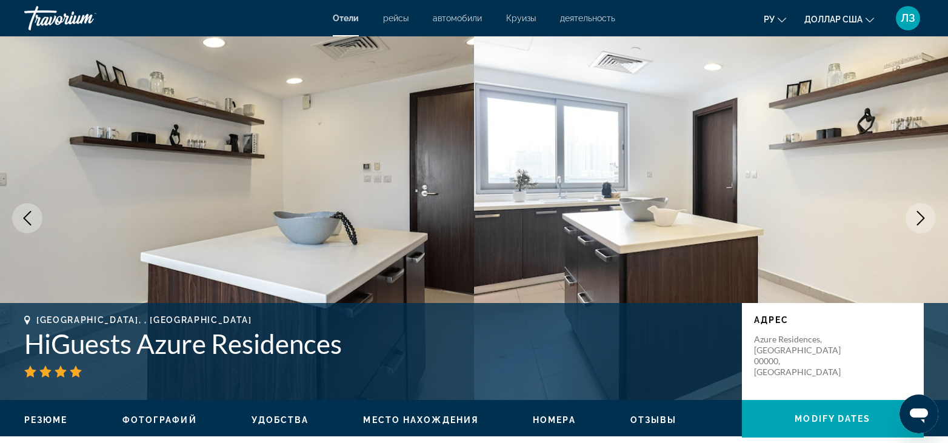
click at [915, 216] on icon "Next image" at bounding box center [920, 218] width 15 height 15
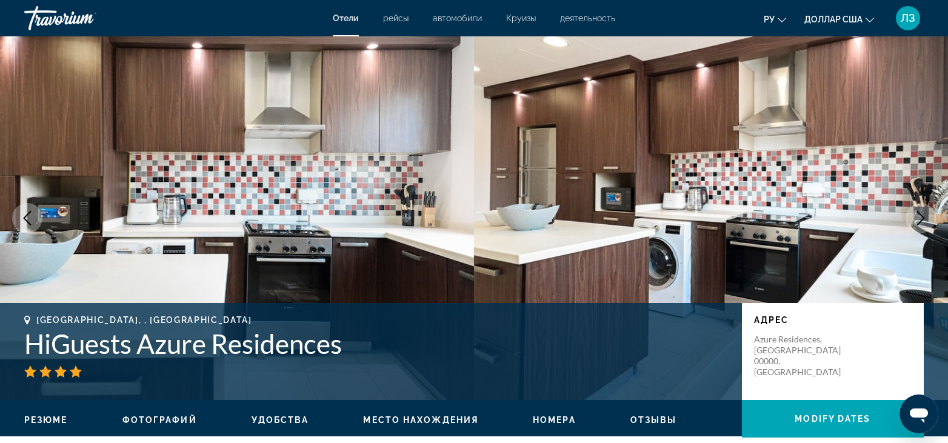
click at [915, 216] on icon "Next image" at bounding box center [920, 218] width 15 height 15
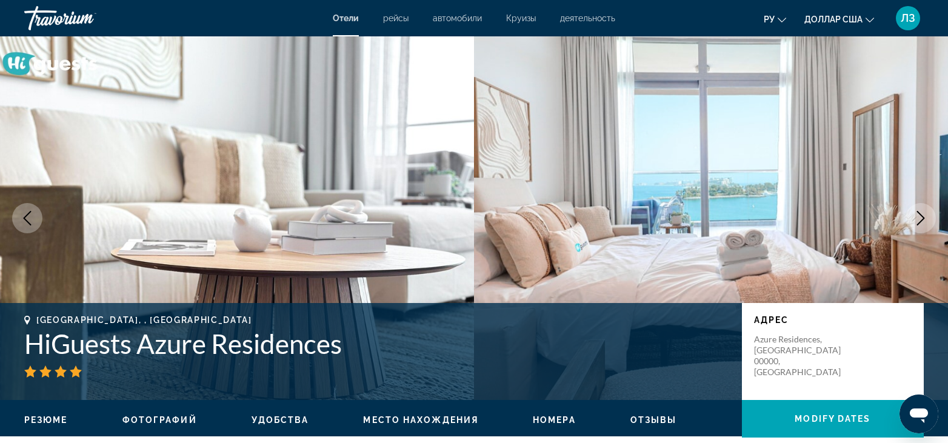
click at [915, 216] on icon "Next image" at bounding box center [920, 218] width 15 height 15
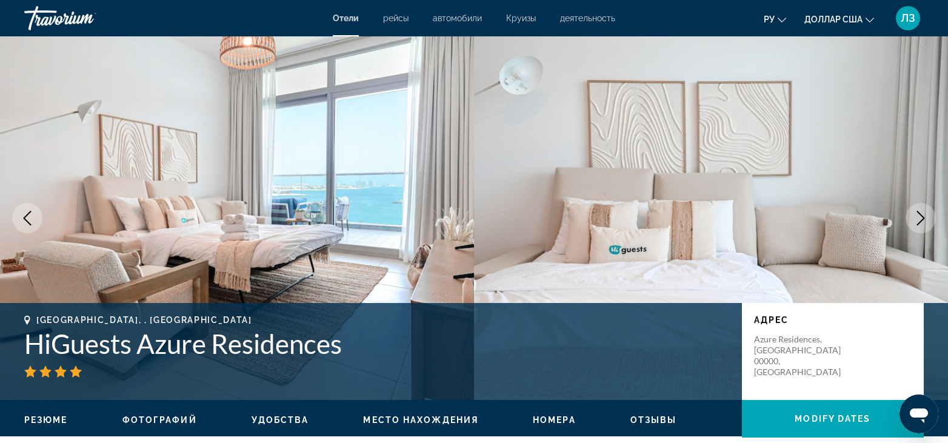
click at [915, 216] on icon "Next image" at bounding box center [920, 218] width 15 height 15
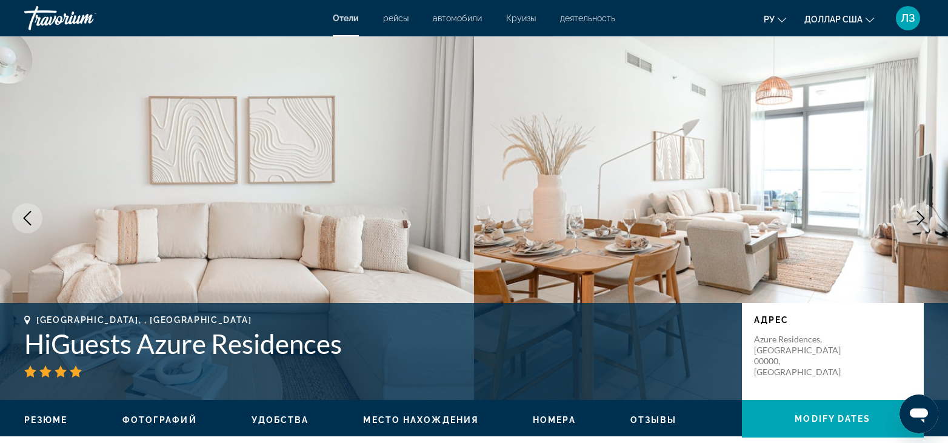
scroll to position [182, 0]
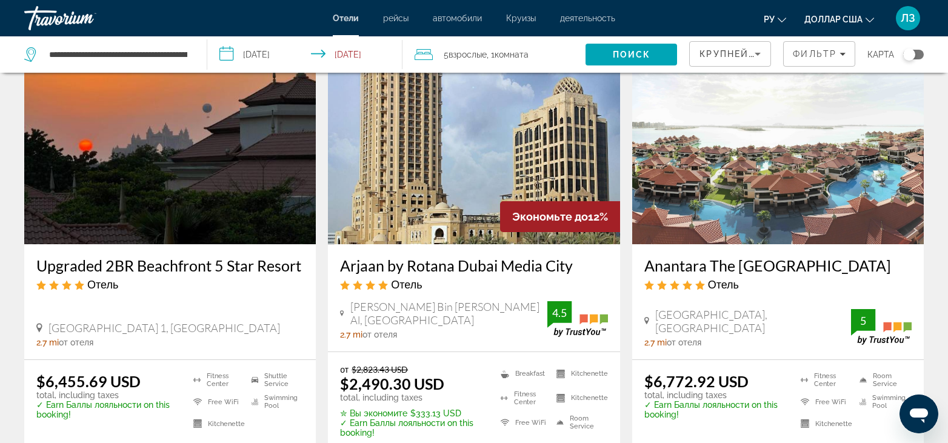
scroll to position [1636, 0]
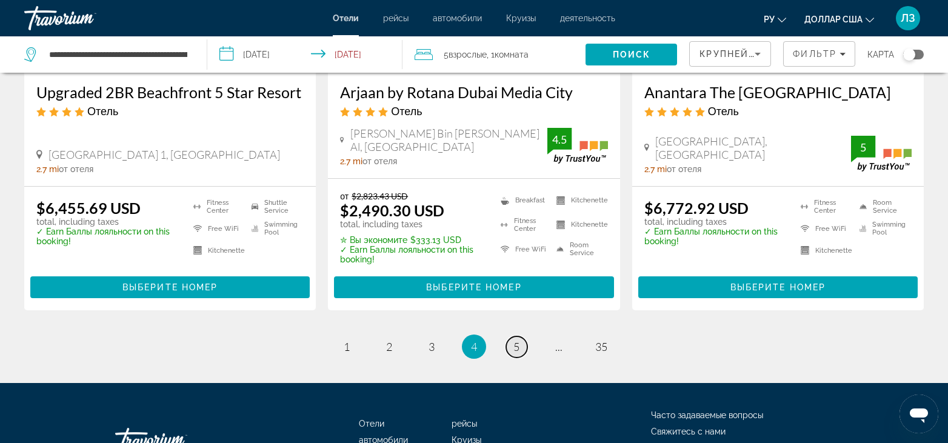
click at [512, 336] on link "page 5" at bounding box center [516, 346] width 21 height 21
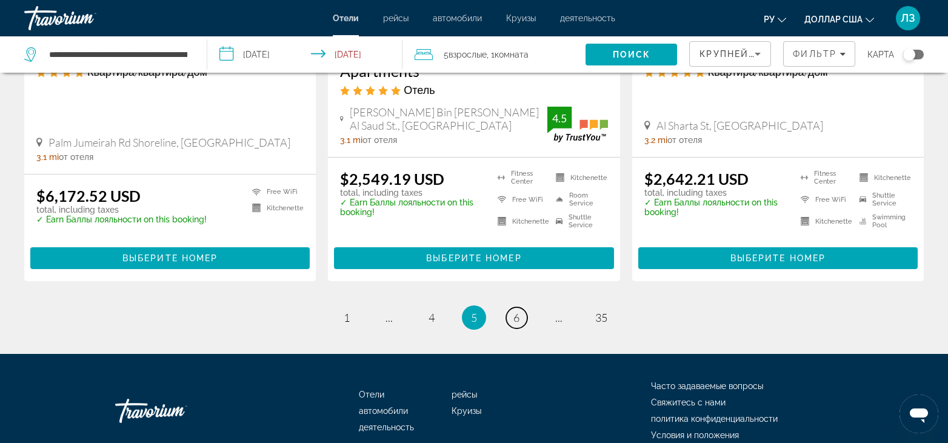
scroll to position [1722, 0]
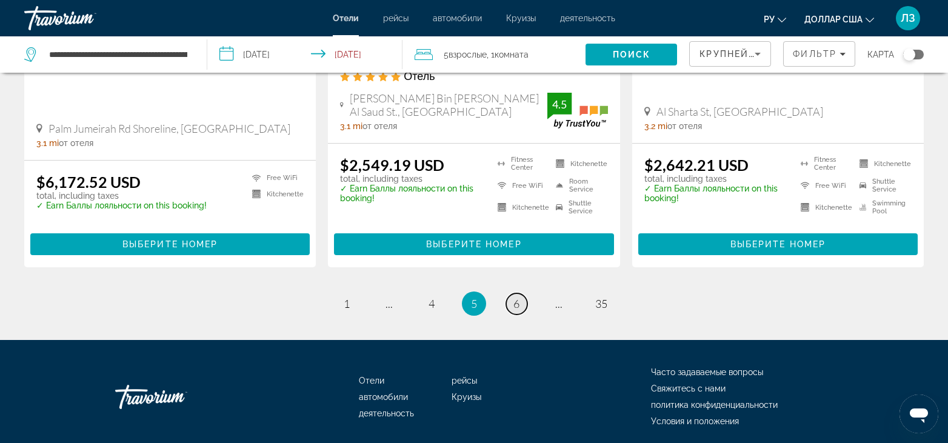
click at [515, 297] on span "6" at bounding box center [516, 303] width 6 height 13
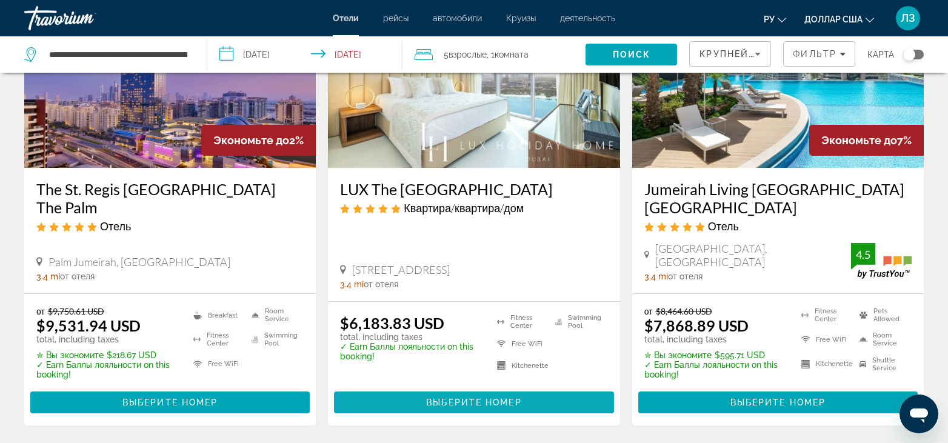
scroll to position [1730, 0]
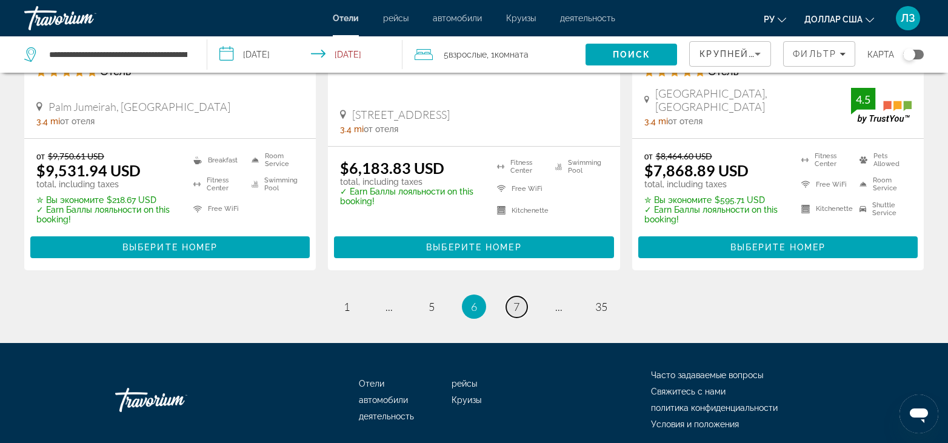
click at [513, 300] on span "7" at bounding box center [516, 306] width 6 height 13
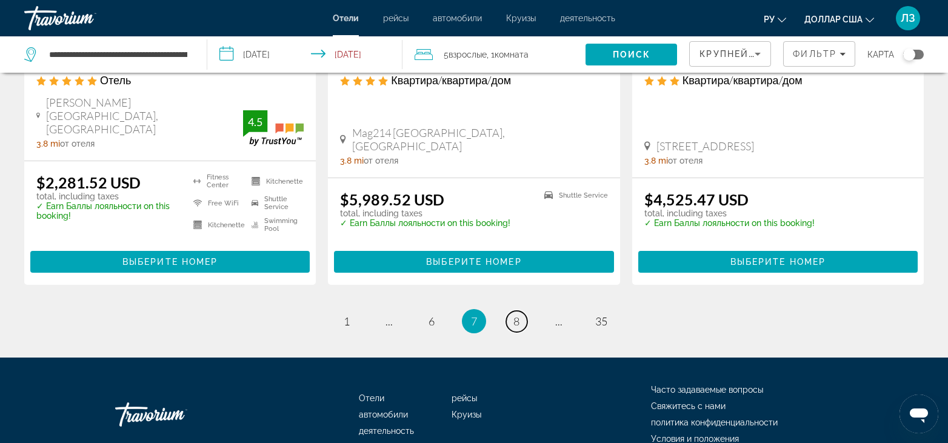
scroll to position [1696, 0]
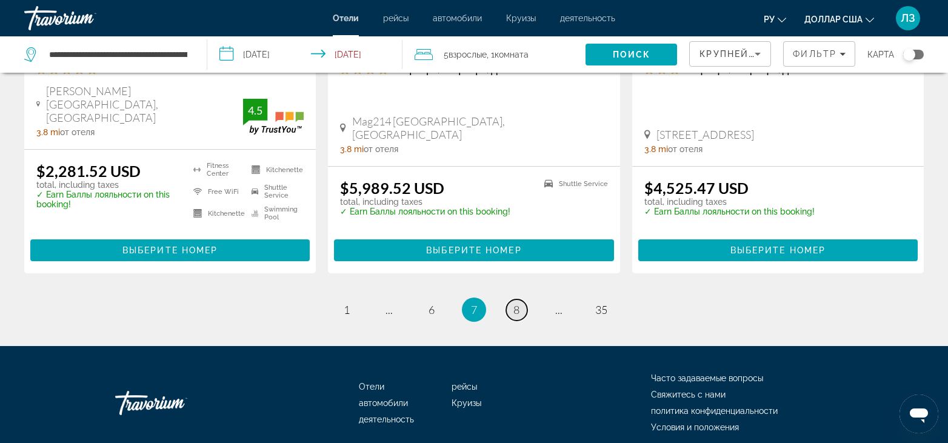
click at [511, 299] on link "page 8" at bounding box center [516, 309] width 21 height 21
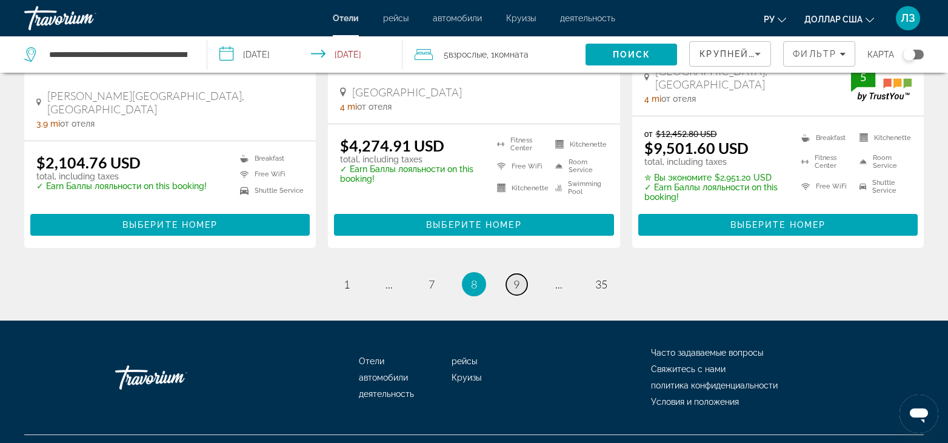
scroll to position [1703, 0]
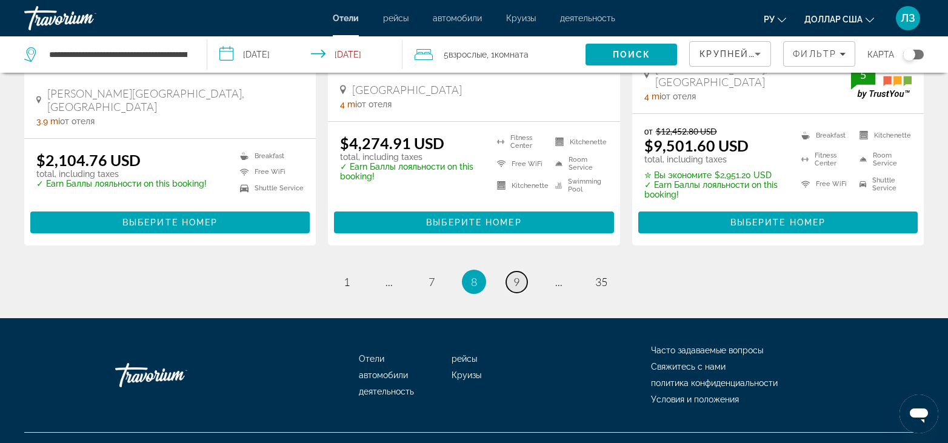
click at [517, 275] on span "9" at bounding box center [516, 281] width 6 height 13
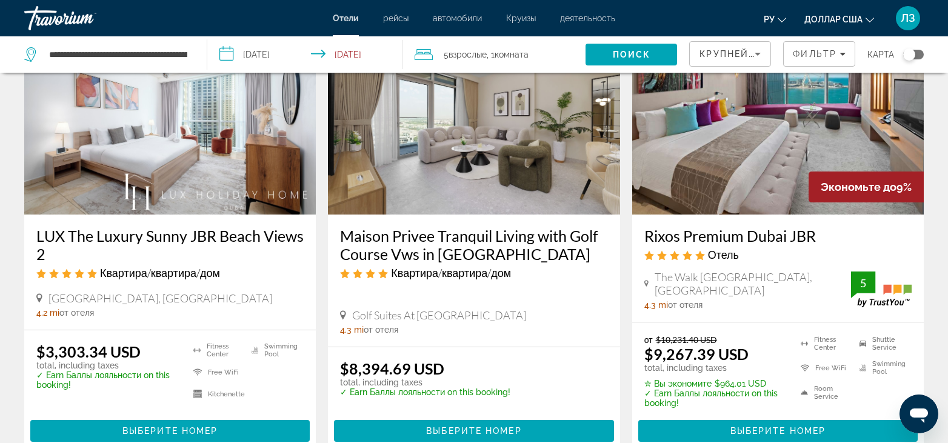
scroll to position [909, 0]
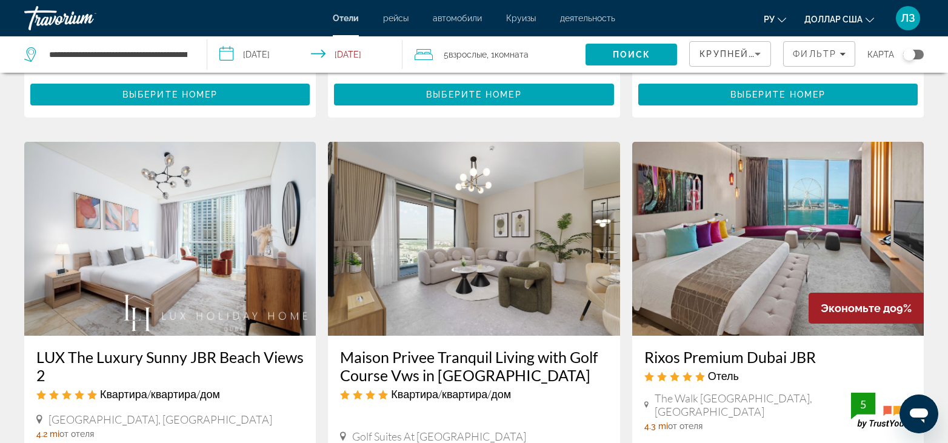
click at [225, 217] on img "Основное содержание" at bounding box center [169, 239] width 291 height 194
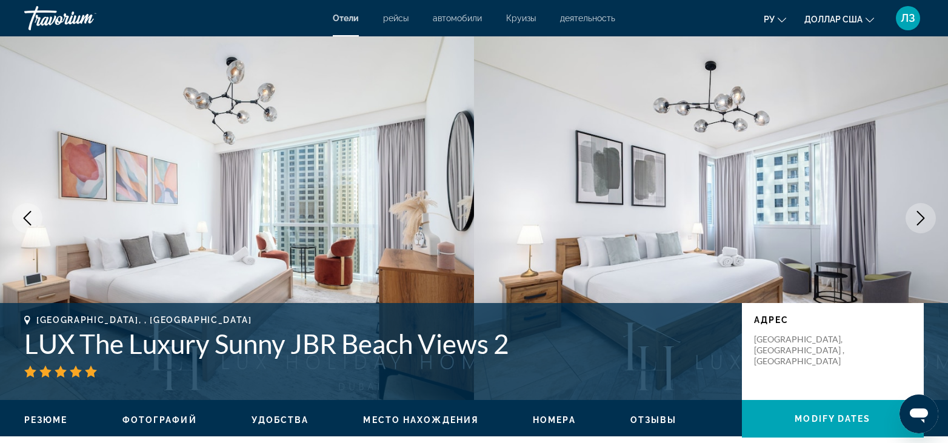
click at [922, 216] on icon "Next image" at bounding box center [921, 218] width 8 height 15
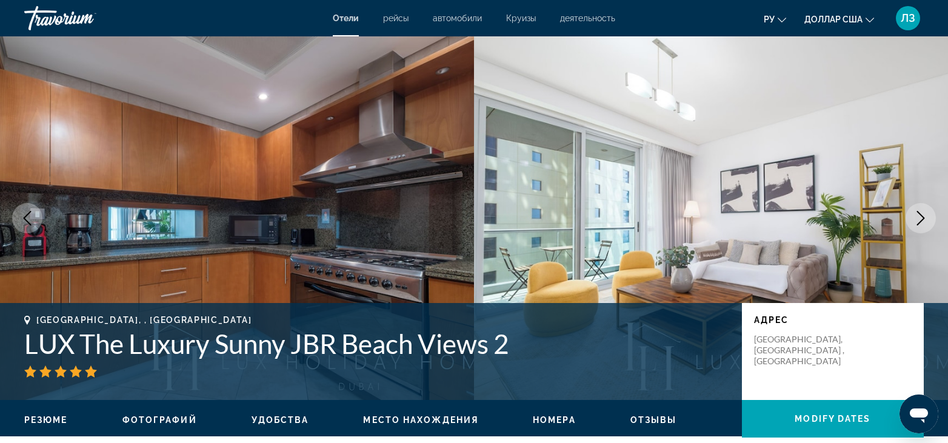
click at [922, 216] on icon "Next image" at bounding box center [921, 218] width 8 height 15
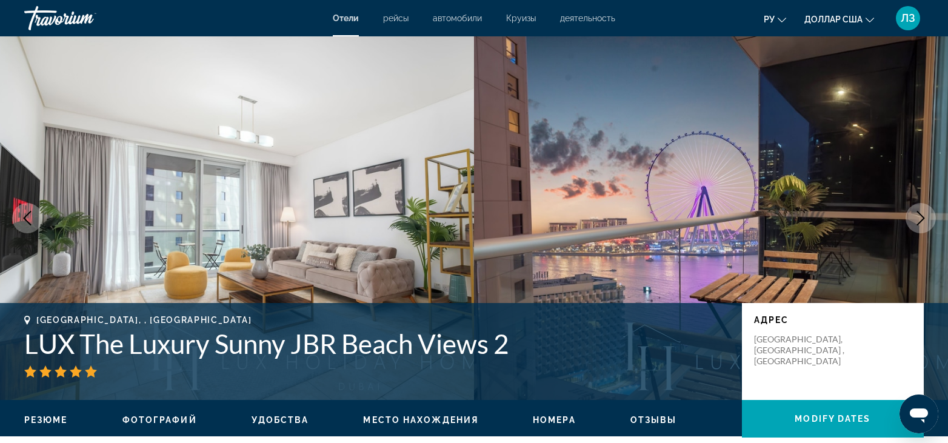
click at [921, 216] on icon "Next image" at bounding box center [920, 218] width 15 height 15
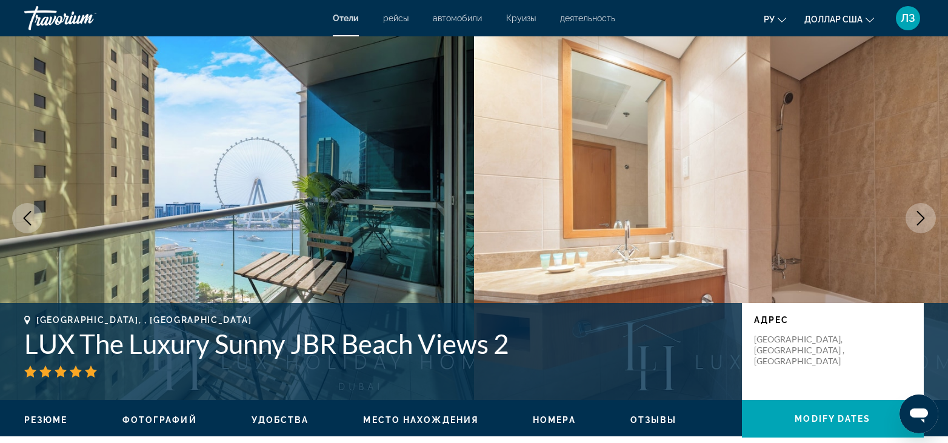
click at [921, 216] on icon "Next image" at bounding box center [920, 218] width 15 height 15
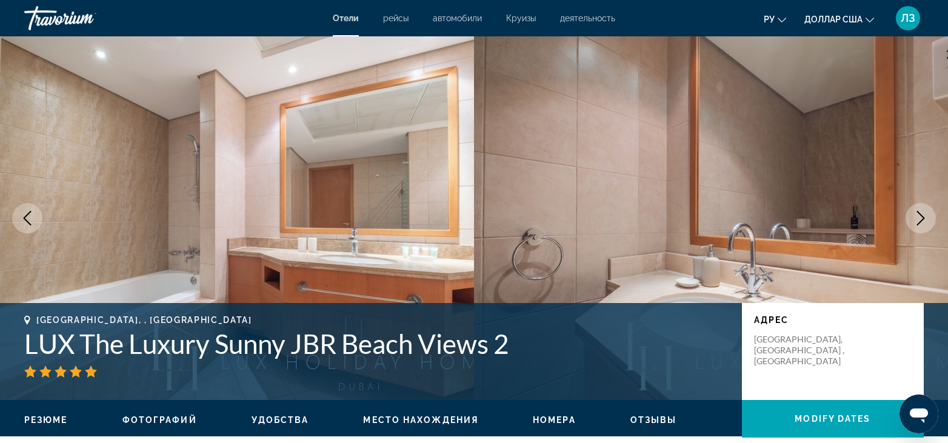
click at [921, 216] on icon "Next image" at bounding box center [920, 218] width 15 height 15
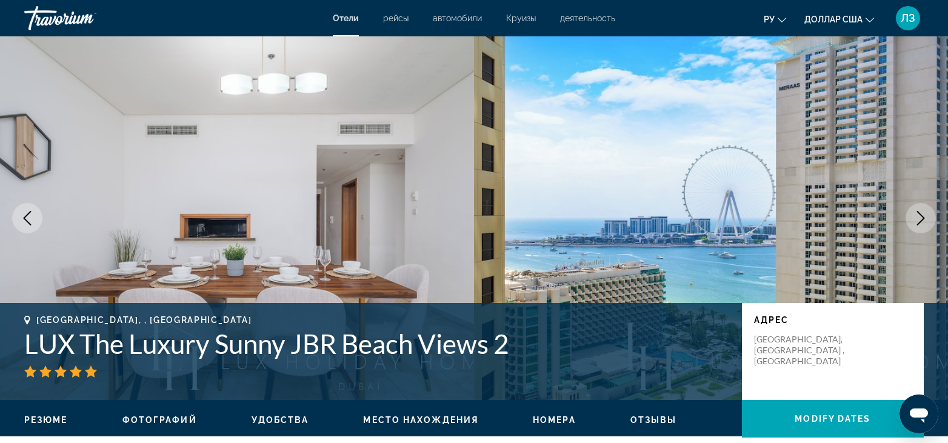
click at [921, 216] on icon "Next image" at bounding box center [920, 218] width 15 height 15
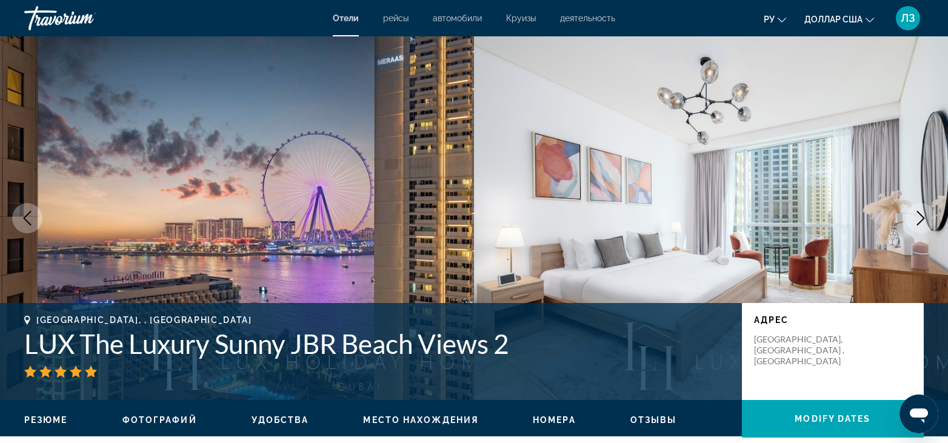
click at [921, 216] on icon "Next image" at bounding box center [920, 218] width 15 height 15
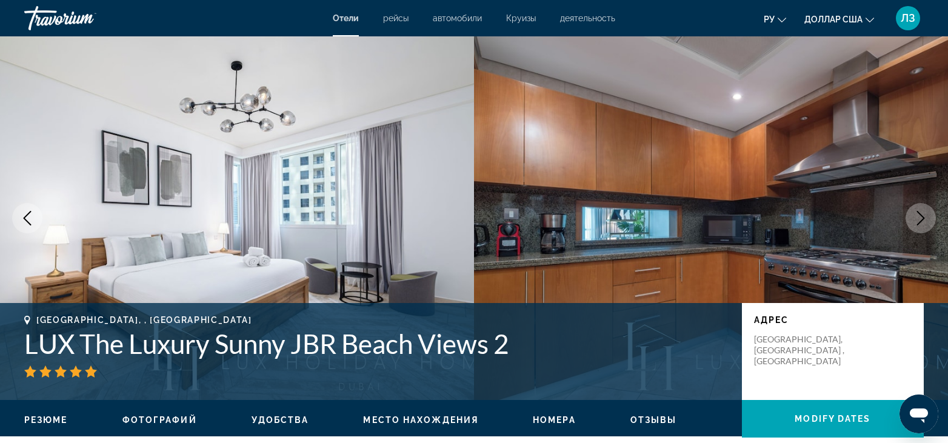
click at [921, 216] on icon "Next image" at bounding box center [920, 218] width 15 height 15
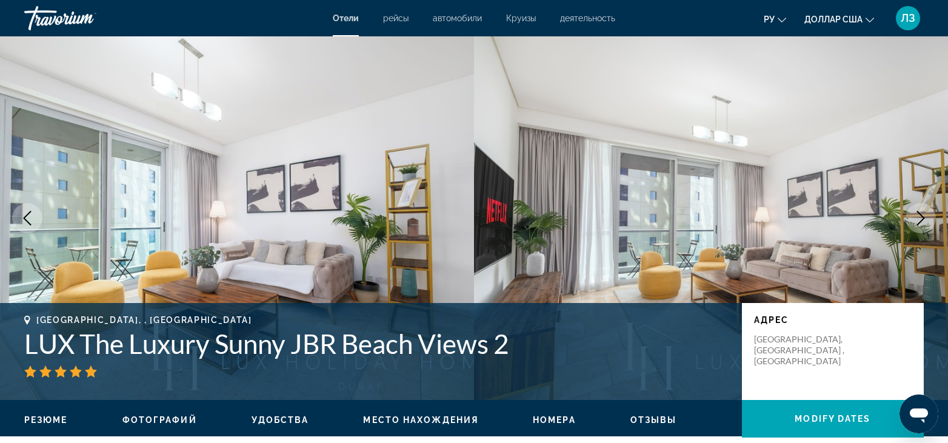
click at [921, 216] on icon "Next image" at bounding box center [920, 218] width 15 height 15
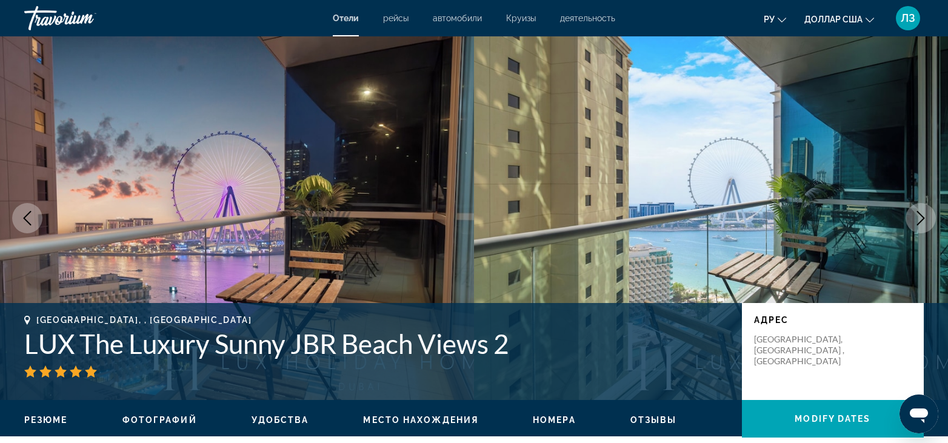
click at [921, 216] on icon "Next image" at bounding box center [920, 218] width 15 height 15
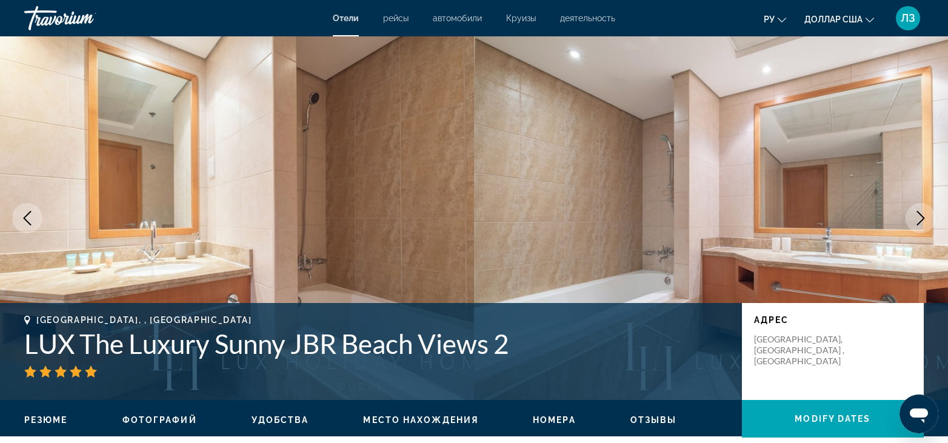
click at [921, 216] on icon "Next image" at bounding box center [920, 218] width 15 height 15
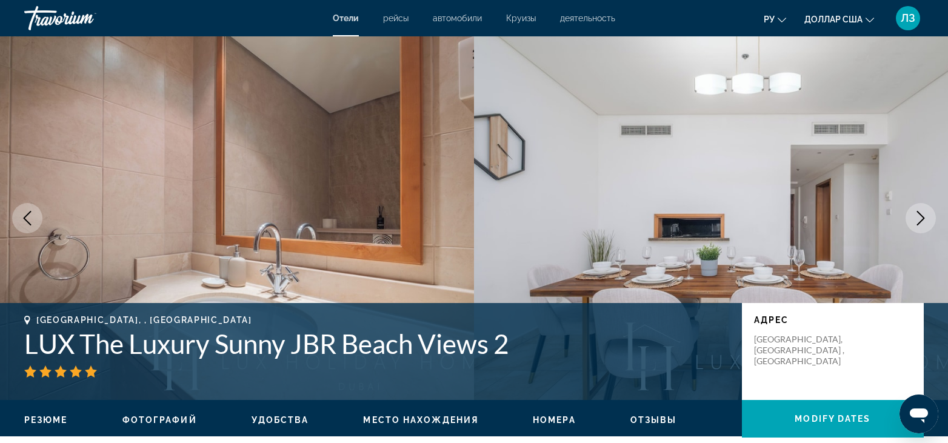
click at [920, 221] on icon "Next image" at bounding box center [920, 218] width 15 height 15
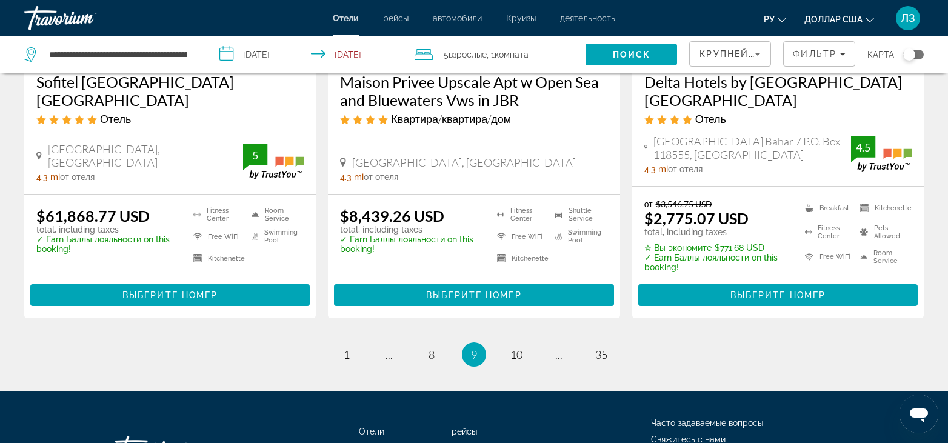
scroll to position [1731, 0]
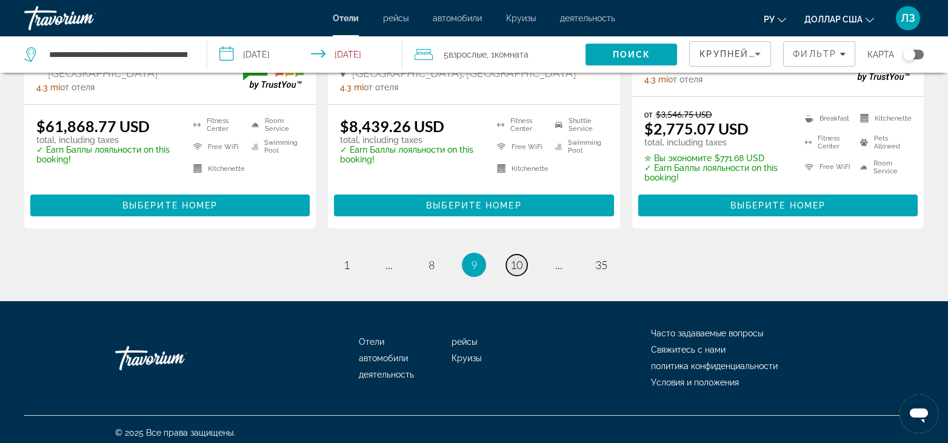
click at [516, 258] on span "10" at bounding box center [516, 264] width 12 height 13
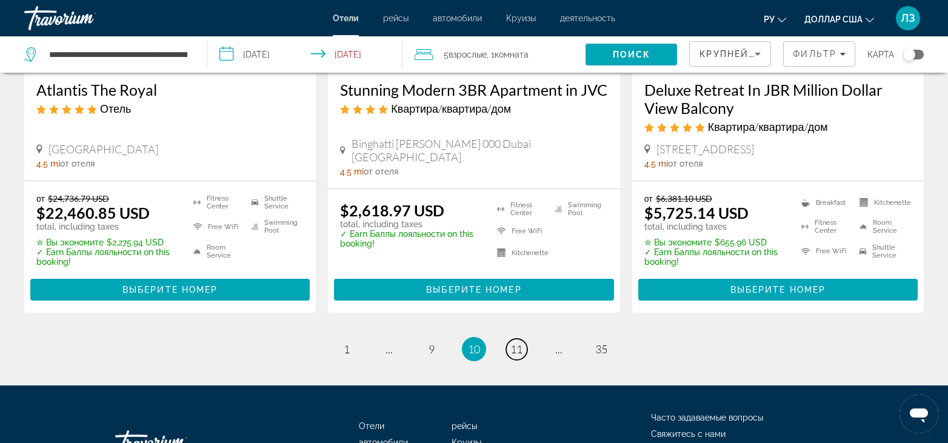
scroll to position [1636, 0]
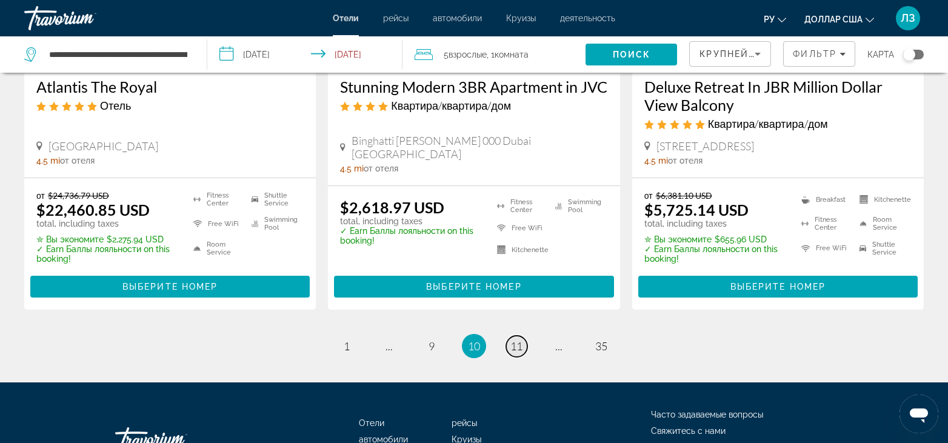
click at [514, 339] on span "11" at bounding box center [516, 345] width 12 height 13
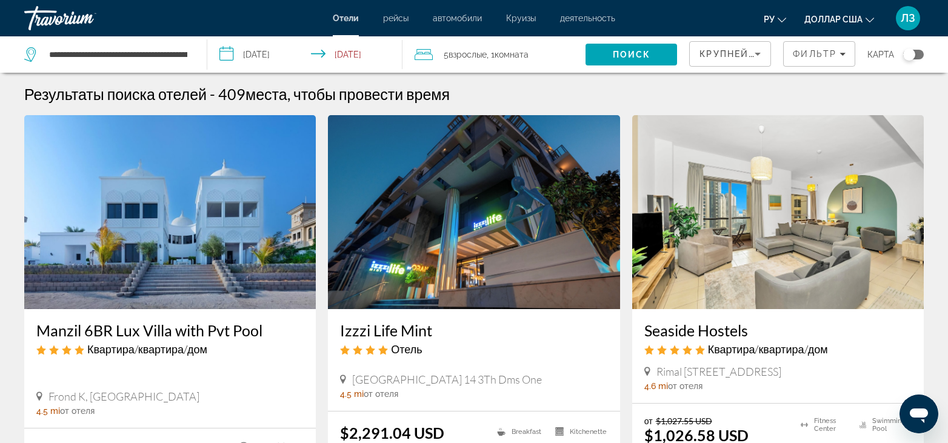
click at [794, 238] on img "Основное содержание" at bounding box center [777, 212] width 291 height 194
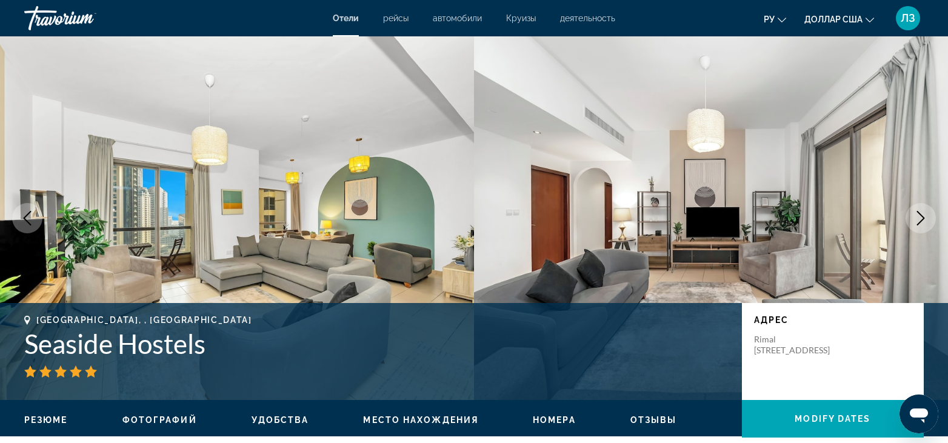
click at [917, 218] on icon "Next image" at bounding box center [920, 218] width 15 height 15
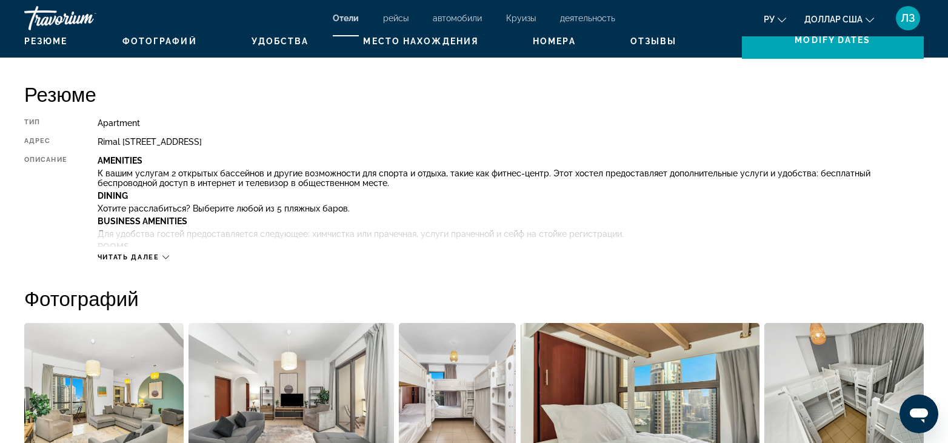
scroll to position [485, 0]
